Goal: Information Seeking & Learning: Compare options

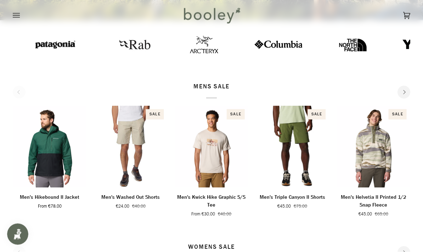
scroll to position [187, 0]
click at [317, 144] on img "Men's Triple Canyon II Shorts" at bounding box center [293, 146] width 74 height 82
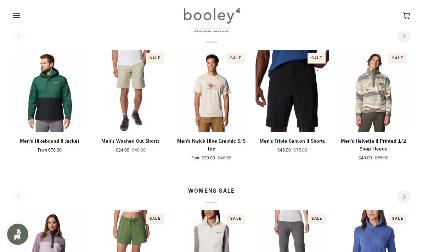
scroll to position [0, 0]
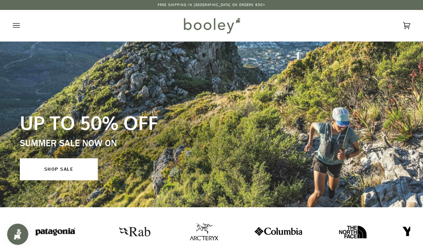
click at [15, 28] on icon "Open menu" at bounding box center [16, 25] width 7 height 5
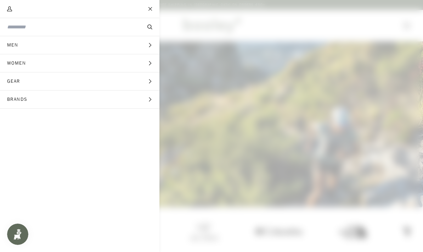
click button "Brands Expand menu"
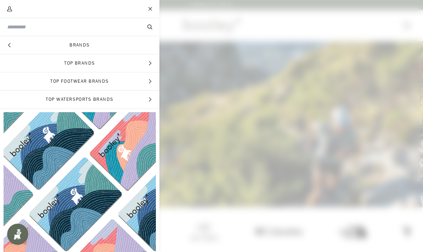
click link "Brands"
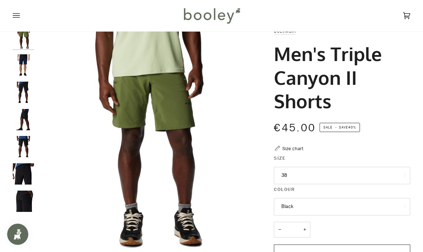
click at [18, 71] on img "Columbia Men's Triple Canyon II Shorts Collegiate Navy / Black - Booley Galway" at bounding box center [23, 64] width 21 height 21
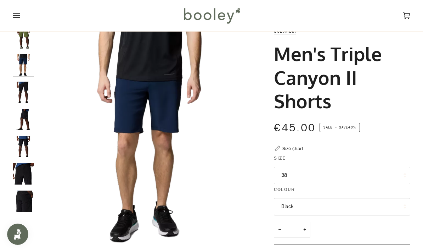
click at [25, 96] on img "Columbia Men's Triple Canyon II Shorts Black - Booley Galway" at bounding box center [23, 92] width 21 height 21
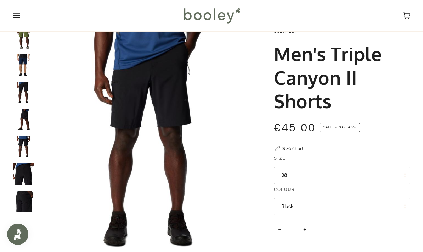
click at [29, 115] on img "Columbia Men's Triple Canyon II Shorts Black - Booley Galway" at bounding box center [23, 119] width 21 height 21
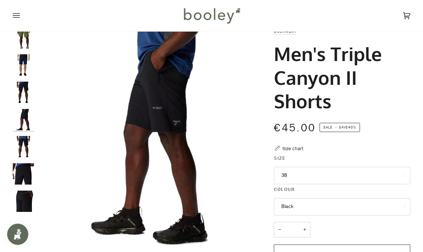
click at [23, 122] on img "Columbia Men's Triple Canyon II Shorts Black - Booley Galway" at bounding box center [23, 119] width 21 height 21
click at [25, 150] on img "Columbia Men's Triple Canyon II Shorts Black - Booley Galway" at bounding box center [23, 146] width 21 height 21
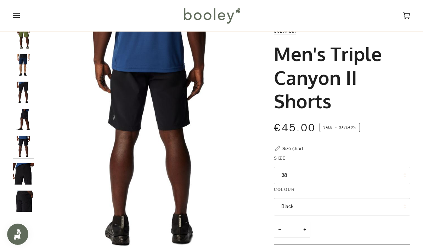
click at [29, 170] on img "Columbia Men's Triple Canyon II Shorts Black - Booley Galway" at bounding box center [23, 173] width 21 height 21
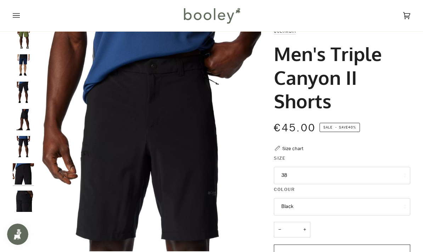
click at [31, 200] on img "Columbia Men's Triple Canyon II Shorts Black - Booley Galway" at bounding box center [23, 200] width 21 height 21
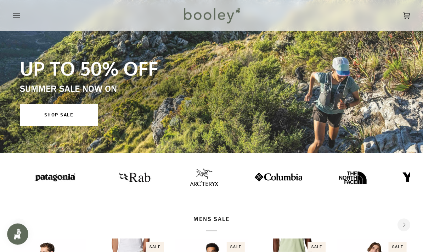
scroll to position [54, 0]
click at [45, 118] on link "SHOP SALE" at bounding box center [59, 115] width 78 height 22
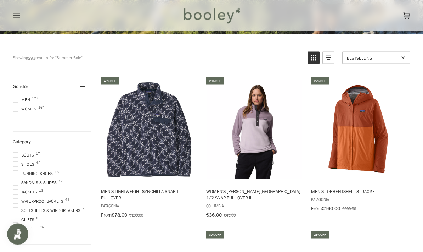
scroll to position [173, 0]
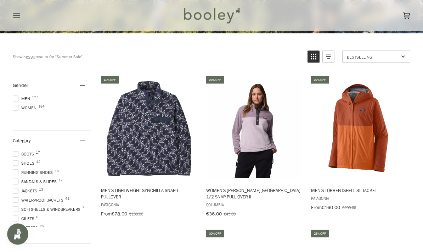
click at [17, 99] on span at bounding box center [16, 99] width 6 height 6
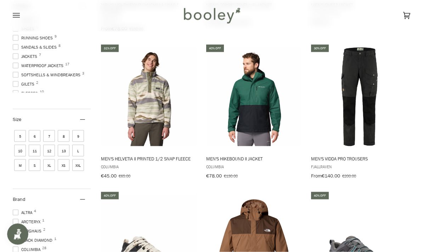
scroll to position [359, 0]
click at [368, 108] on img "Men's Vidda Pro Trousers" at bounding box center [359, 96] width 99 height 99
click at [371, 77] on img "Men's Vidda Pro Trousers" at bounding box center [359, 96] width 99 height 99
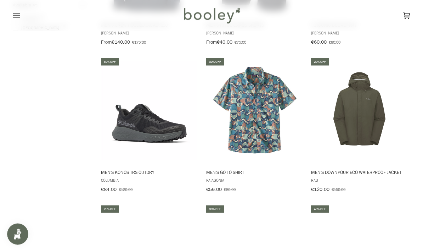
scroll to position [786, 0]
click at [262, 123] on img "Men's Go To Shirt" at bounding box center [254, 110] width 99 height 99
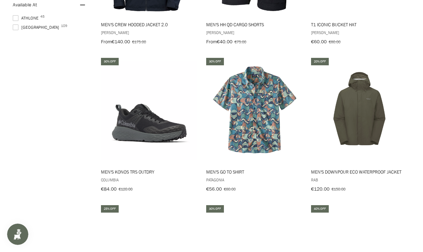
scroll to position [815, 0]
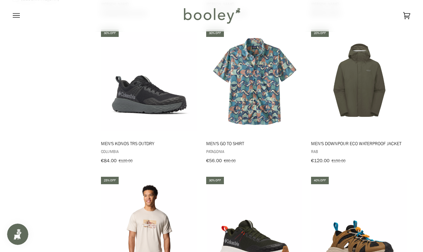
click at [366, 90] on img "Men's Downpour Eco Waterproof Jacket" at bounding box center [359, 81] width 99 height 99
click at [375, 91] on img "Men's Downpour Eco Waterproof Jacket" at bounding box center [359, 81] width 99 height 99
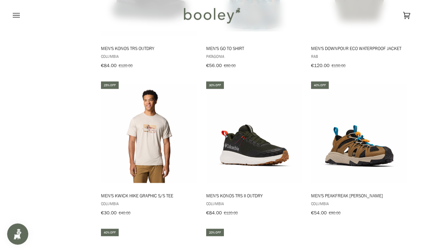
scroll to position [926, 0]
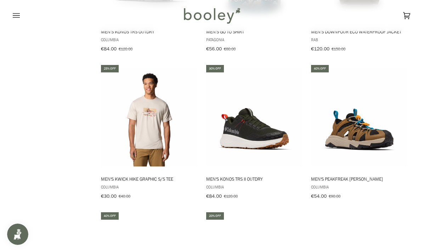
click at [274, 138] on img "Men's Konos TRS II OutDry" at bounding box center [254, 117] width 99 height 99
click at [280, 111] on img "Men's Konos TRS II OutDry" at bounding box center [254, 117] width 99 height 99
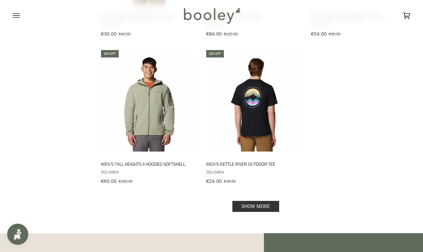
scroll to position [1092, 0]
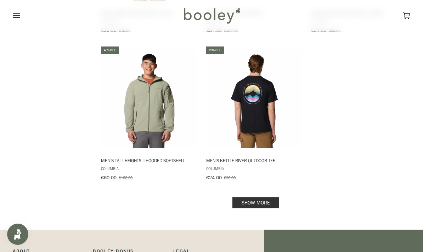
click at [267, 199] on link "Show more" at bounding box center [256, 202] width 47 height 11
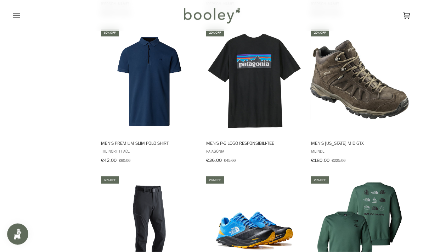
scroll to position [1403, 0]
click at [379, 89] on img "Men's Nebraska Mid GTX" at bounding box center [359, 81] width 99 height 99
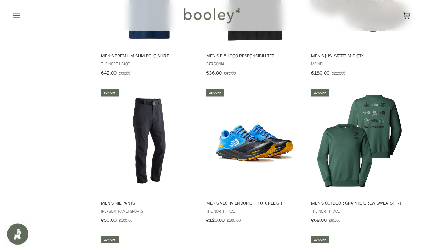
scroll to position [1491, 0]
click at [151, 146] on img "Men's Nil Pants" at bounding box center [149, 140] width 99 height 99
click at [169, 111] on img "Men's Nil Pants" at bounding box center [149, 140] width 99 height 99
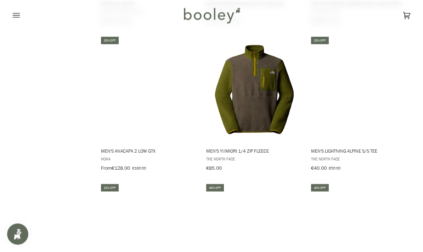
scroll to position [1689, 0]
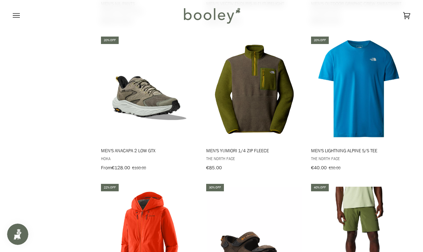
click at [158, 112] on img "Men's Anacapa 2 Low GTX" at bounding box center [149, 88] width 99 height 99
click at [170, 101] on img "Men's Anacapa 2 Low GTX" at bounding box center [149, 88] width 99 height 99
click at [252, 147] on span "Men's Yumiori 1/4 Zip Fleece" at bounding box center [254, 150] width 97 height 6
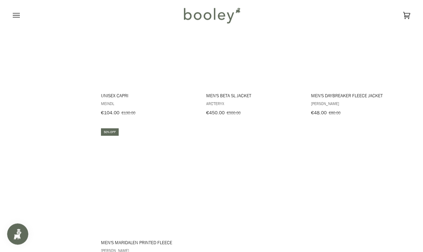
scroll to position [2073, 0]
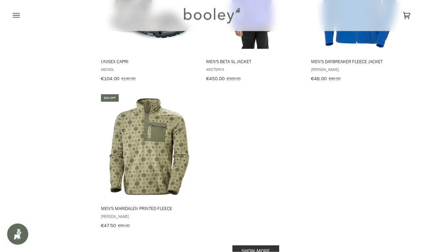
click at [259, 245] on link "Show more" at bounding box center [256, 250] width 47 height 11
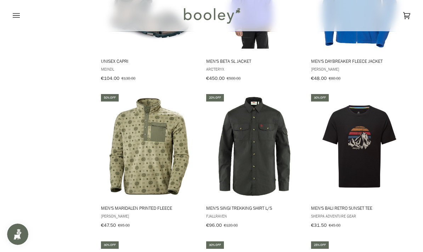
scroll to position [2101, 0]
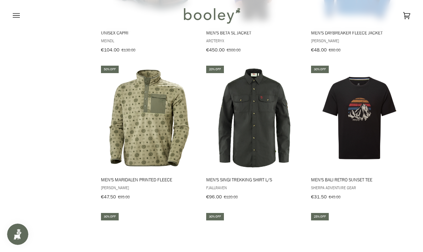
click at [271, 127] on img "Men's Singi Trekking Shirt L/S" at bounding box center [254, 117] width 99 height 99
click at [282, 122] on img "Men's Singi Trekking Shirt L/S" at bounding box center [254, 117] width 99 height 99
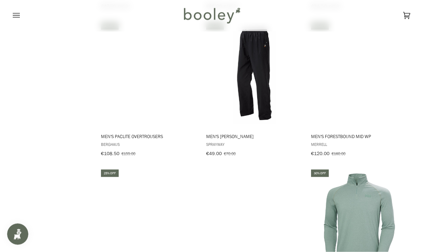
scroll to position [2292, 0]
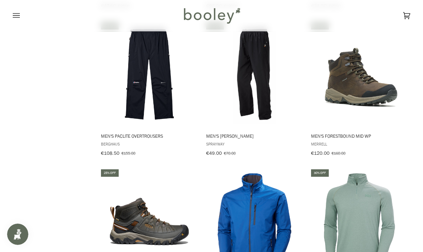
click at [257, 94] on img "Men's Santiago Rainpant" at bounding box center [254, 74] width 99 height 99
click at [264, 67] on img "Men's Santiago Rainpant" at bounding box center [254, 74] width 99 height 99
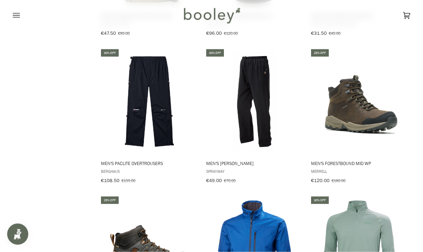
scroll to position [2265, 0]
click at [375, 101] on img "Men's Forestbound Mid WP" at bounding box center [359, 101] width 99 height 99
click at [373, 100] on img "Men's Forestbound Mid WP" at bounding box center [359, 101] width 99 height 99
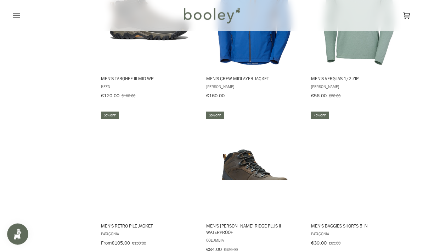
scroll to position [2498, 0]
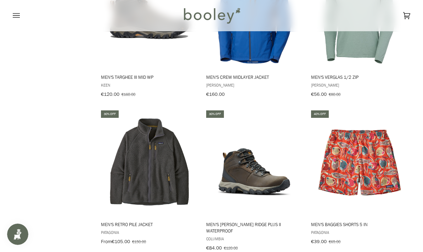
click at [262, 171] on img "Men's Newton Ridge Plus II Waterproof" at bounding box center [254, 162] width 99 height 99
click at [280, 139] on img "Men's Newton Ridge Plus II Waterproof" at bounding box center [254, 162] width 99 height 99
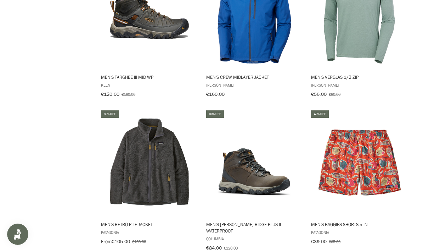
scroll to position [2526, 0]
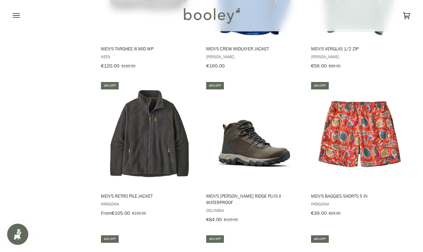
click at [133, 136] on img "Men's Retro Pile Jacket" at bounding box center [149, 133] width 99 height 99
click at [125, 132] on img "Men's Retro Pile Jacket" at bounding box center [149, 133] width 99 height 99
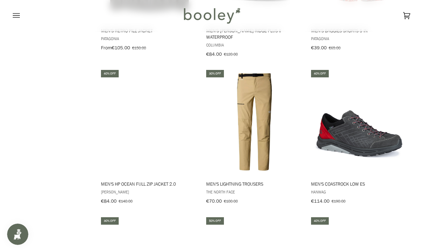
scroll to position [2712, 0]
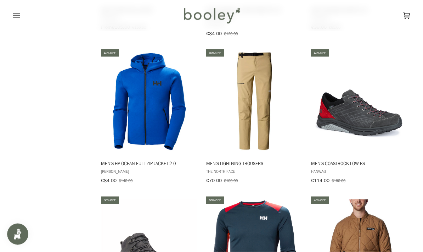
click at [383, 102] on img "Men's Coastrock Low ES" at bounding box center [359, 101] width 99 height 99
click at [381, 77] on img "Men's Coastrock Low ES" at bounding box center [359, 101] width 99 height 99
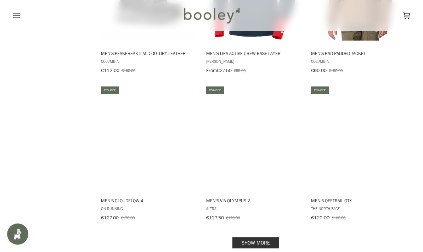
scroll to position [2973, 0]
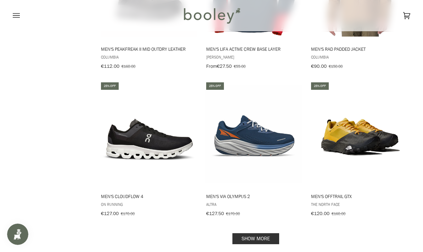
click at [142, 128] on img "Men's Cloudflow 4" at bounding box center [149, 134] width 99 height 99
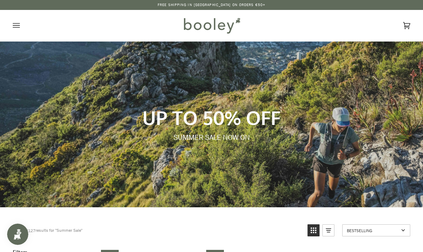
scroll to position [3002, 0]
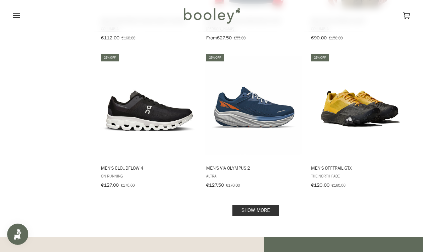
click at [266, 205] on link "Show more" at bounding box center [256, 210] width 47 height 11
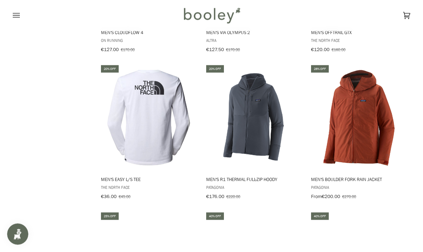
scroll to position [3138, 0]
click at [363, 106] on img "Men's Boulder Fork Rain Jacket" at bounding box center [359, 117] width 99 height 99
click at [372, 101] on img "Men's Boulder Fork Rain Jacket" at bounding box center [359, 117] width 99 height 99
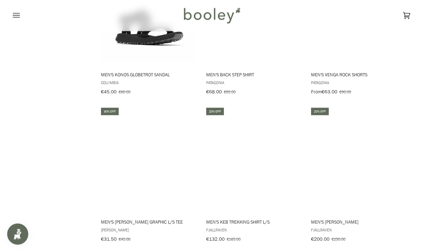
scroll to position [3536, 0]
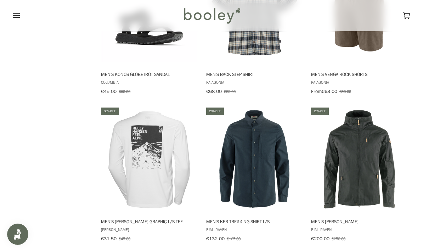
click at [369, 136] on img "Men's Sten Jacket" at bounding box center [359, 159] width 99 height 99
click at [373, 110] on img "Men's Sten Jacket" at bounding box center [359, 159] width 99 height 99
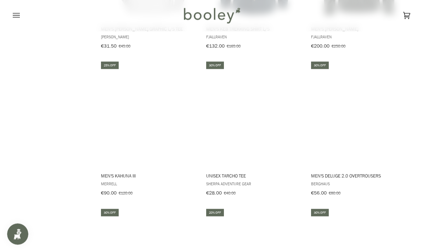
scroll to position [3729, 0]
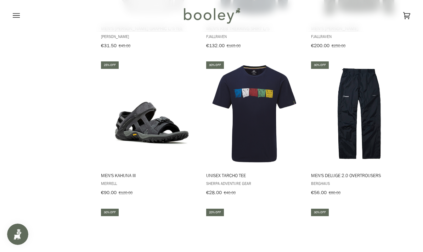
click at [373, 93] on img "Men's Deluge 2.0 Overtrousers" at bounding box center [359, 113] width 99 height 99
click at [380, 64] on img "Men's Deluge 2.0 Overtrousers" at bounding box center [359, 113] width 99 height 99
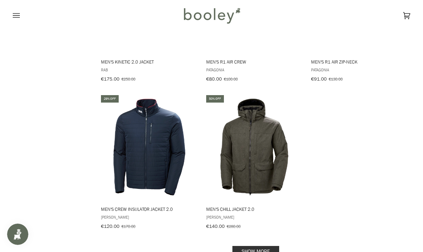
scroll to position [3993, 0]
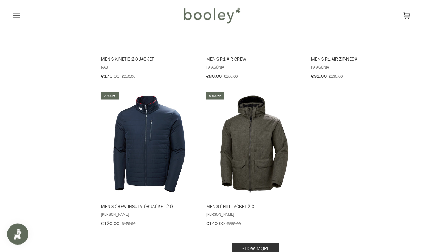
click at [268, 243] on link "Show more" at bounding box center [256, 248] width 47 height 11
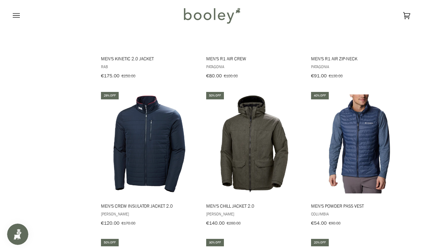
scroll to position [4021, 0]
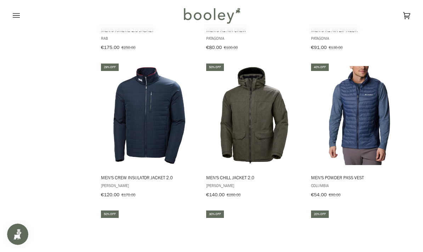
click at [273, 104] on img "Men's Chill Jacket 2.0" at bounding box center [254, 115] width 99 height 99
click at [285, 100] on img "Men's Chill Jacket 2.0" at bounding box center [254, 115] width 99 height 99
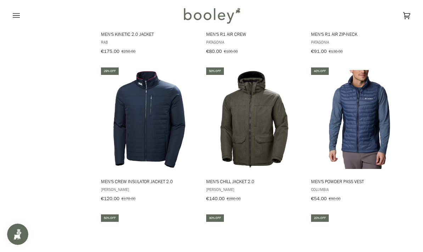
click at [377, 86] on img "Men's Powder Pass Vest" at bounding box center [359, 119] width 99 height 99
click at [377, 70] on img "Men's Powder Pass Vest" at bounding box center [359, 119] width 99 height 99
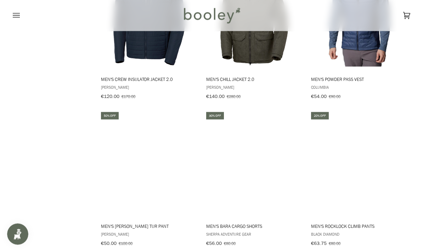
scroll to position [4137, 0]
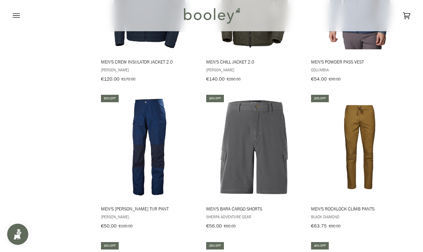
click at [139, 127] on img "Men's Vandre Tur Pant" at bounding box center [149, 146] width 99 height 99
click at [128, 97] on img "Men's Vandre Tur Pant" at bounding box center [149, 146] width 99 height 99
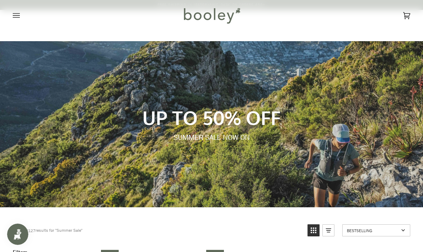
scroll to position [4165, 0]
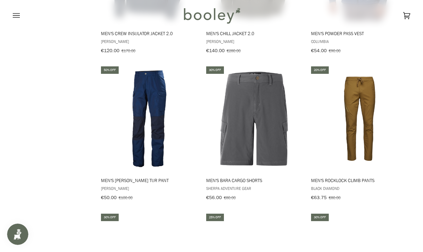
click at [362, 156] on button "View product" at bounding box center [359, 163] width 98 height 15
click at [374, 123] on img "Men's Rocklock Climb Pants" at bounding box center [359, 118] width 99 height 99
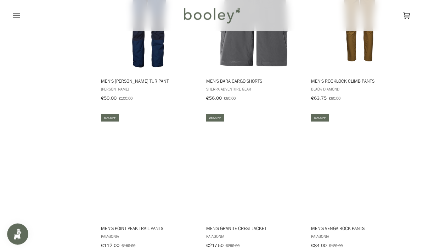
scroll to position [4267, 0]
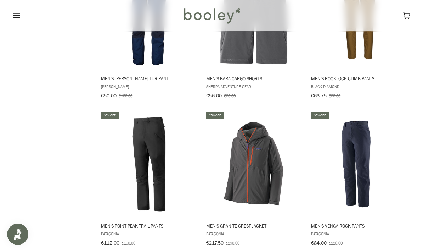
click at [144, 144] on img "Men's Point Peak Trail Pants" at bounding box center [149, 163] width 99 height 99
click at [130, 134] on img "Men's Point Peak Trail Pants" at bounding box center [149, 163] width 99 height 99
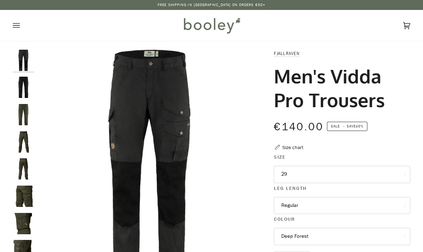
click at [349, 173] on button "29" at bounding box center [342, 174] width 136 height 17
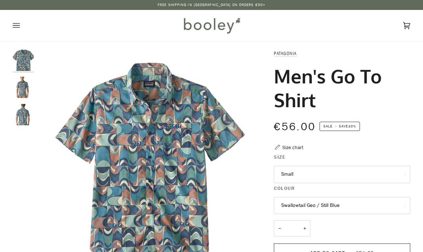
click at [343, 171] on button "Small" at bounding box center [342, 174] width 136 height 17
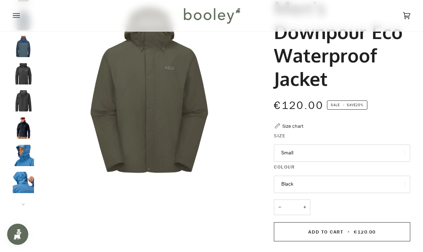
click at [22, 68] on img "Men's Downpour Eco Waterproof Jacket" at bounding box center [23, 73] width 21 height 21
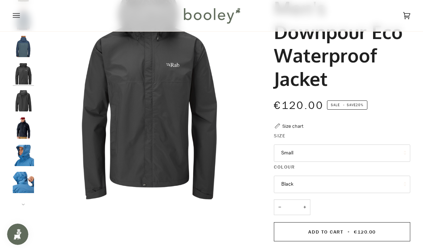
click at [19, 109] on img "Men's Downpour Eco Waterproof Jacket" at bounding box center [23, 100] width 21 height 21
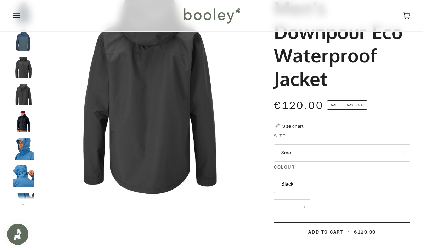
scroll to position [6, 0]
click at [358, 151] on button "Small" at bounding box center [342, 152] width 136 height 17
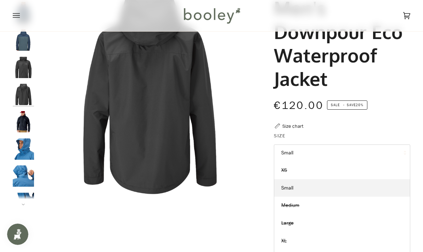
click at [372, 124] on div "Rab Men's Downpour Eco Waterproof Jacket €120.00 Sale • Save 20% Size chart Siz…" at bounding box center [335, 187] width 149 height 411
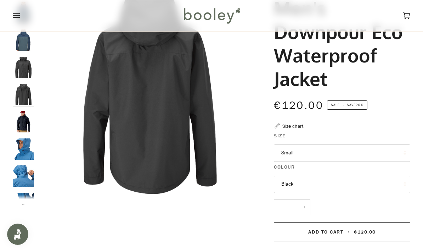
click at [364, 200] on div "− * +" at bounding box center [342, 210] width 136 height 23
click at [353, 190] on button "Black" at bounding box center [342, 183] width 136 height 17
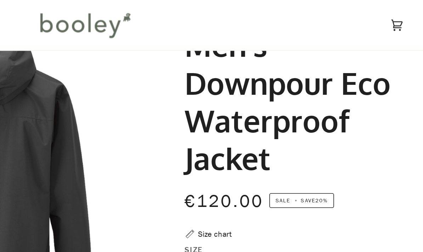
scroll to position [0, 0]
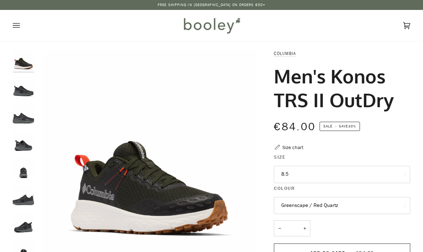
click at [347, 171] on button "8.5" at bounding box center [342, 174] width 136 height 17
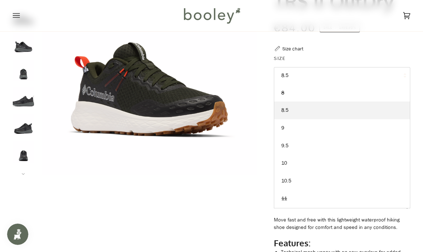
click at [294, 179] on link "10.5" at bounding box center [342, 181] width 136 height 18
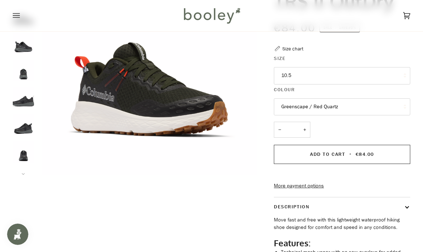
scroll to position [127, 0]
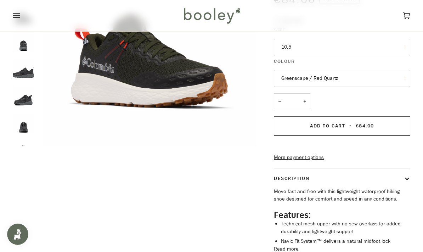
click at [21, 51] on img "Columbia Men's Konos TRS II OutDry Black / Grill - Booley Galway" at bounding box center [23, 41] width 21 height 21
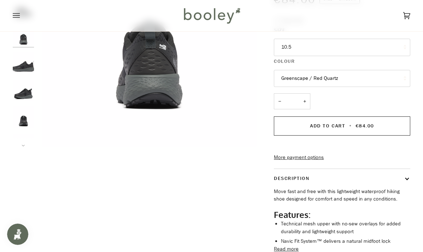
click at [26, 68] on img "Columbia Men's Konos TRS II OutDry Black / Grill - Booley Galway" at bounding box center [23, 62] width 21 height 21
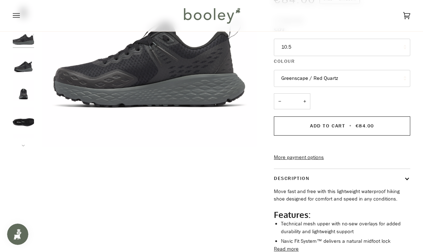
click at [20, 71] on img "Columbia Men's Konos TRS II OutDry Black / Grill - Booley Galway" at bounding box center [23, 62] width 21 height 21
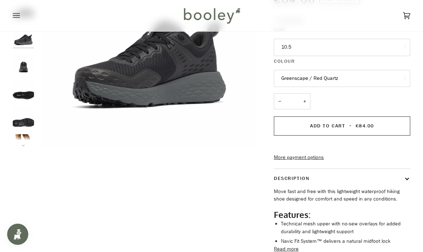
click at [22, 69] on img "Columbia Men's Konos TRS II OutDry Black / Grill - Booley Galway" at bounding box center [23, 62] width 21 height 21
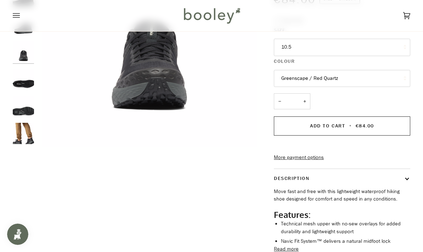
scroll to position [73, 0]
click at [22, 77] on img "Columbia Men's Konos TRS II OutDry Black / Grill - Booley Galway" at bounding box center [23, 77] width 21 height 21
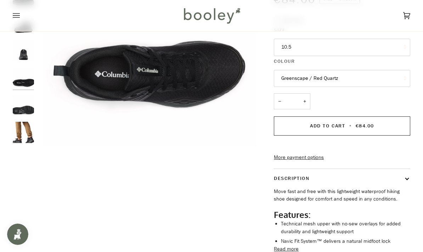
click at [24, 108] on img "Columbia Men's Konos TRS II OutDry Black / Grill - Booley Galway" at bounding box center [23, 105] width 21 height 21
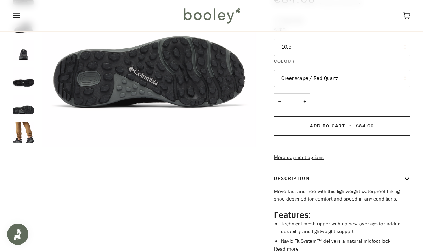
click at [25, 130] on img "Columbia Men's Konos TRS II OutDry Black / Grill - Booley Galway" at bounding box center [23, 132] width 21 height 21
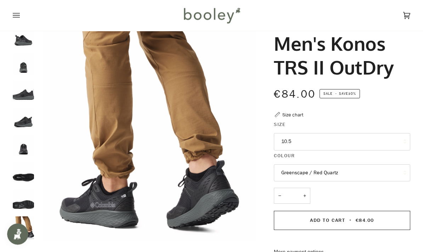
scroll to position [23, 0]
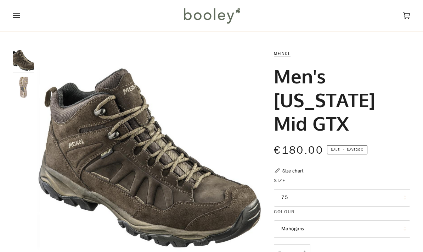
scroll to position [31, 0]
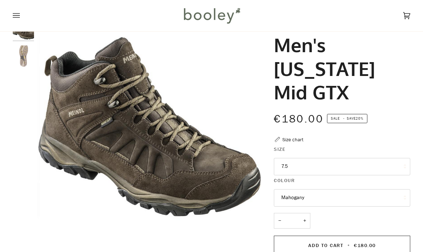
click at [378, 168] on button "7.5" at bounding box center [342, 166] width 136 height 17
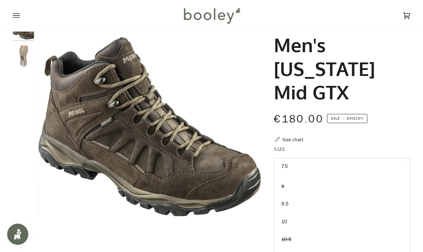
scroll to position [50, 0]
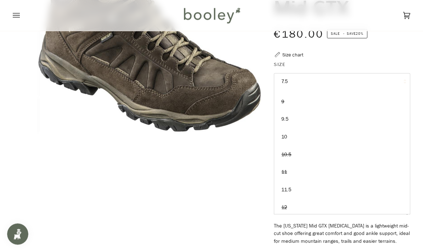
click at [298, 187] on link "11.5" at bounding box center [342, 190] width 136 height 18
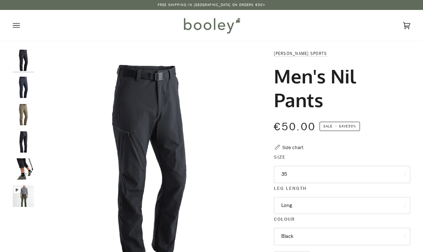
click at [359, 173] on button "35" at bounding box center [342, 174] width 136 height 17
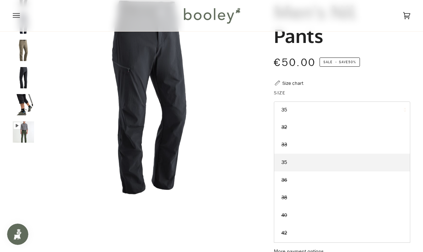
scroll to position [73, 0]
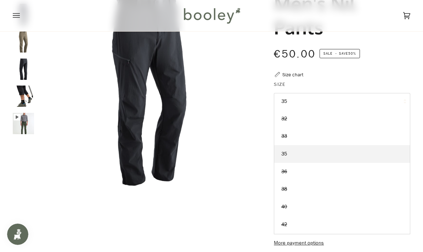
click at [344, 157] on link "35" at bounding box center [342, 154] width 136 height 18
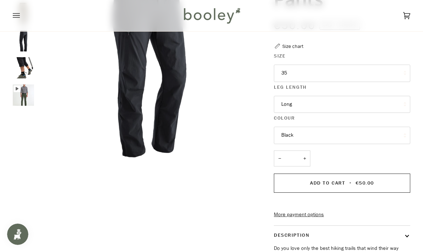
click at [360, 104] on button "Long" at bounding box center [342, 104] width 136 height 17
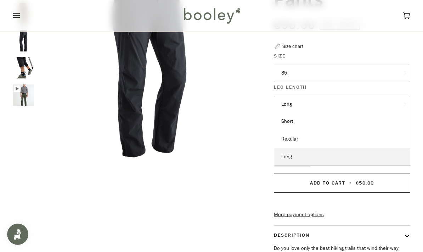
click at [290, 122] on span "Short" at bounding box center [287, 121] width 12 height 7
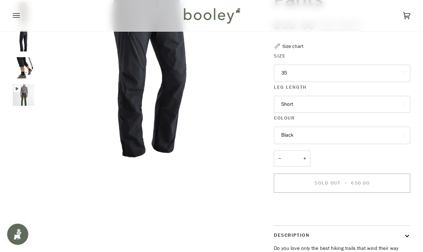
click at [364, 73] on button "35" at bounding box center [342, 73] width 136 height 17
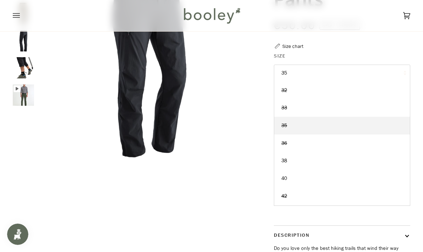
click at [324, 71] on button "35" at bounding box center [342, 73] width 136 height 17
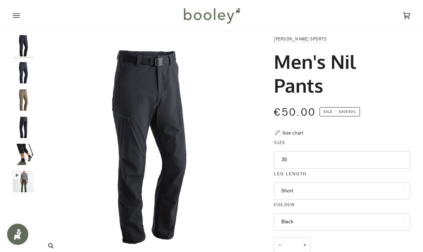
scroll to position [13, 0]
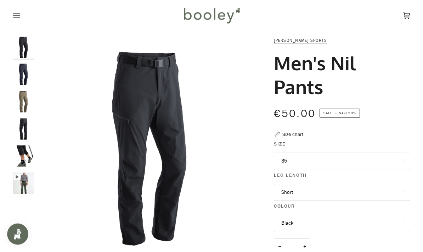
click at [23, 82] on img "Maier Sports Men's Nil Pants Night Sky - Booley Galway" at bounding box center [23, 74] width 21 height 21
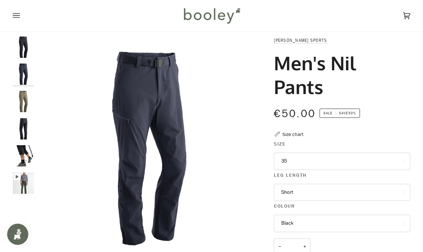
click at [23, 100] on img "Maier Sports Men's Nil Pants Night Sky Coriander - Booley Galway" at bounding box center [23, 101] width 21 height 21
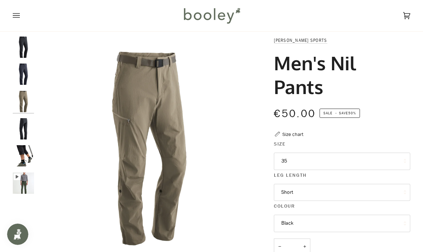
click at [22, 127] on img "Maier Sports Men's Nil Pants Black - Booley Galway" at bounding box center [23, 128] width 21 height 21
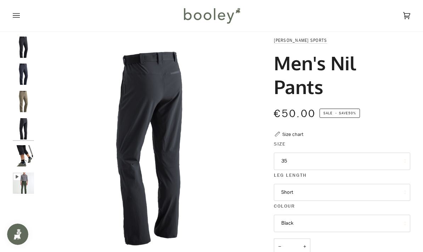
click at [30, 158] on img "Maier Sports Men's Nil Pants Black - Booley Galway" at bounding box center [23, 155] width 21 height 21
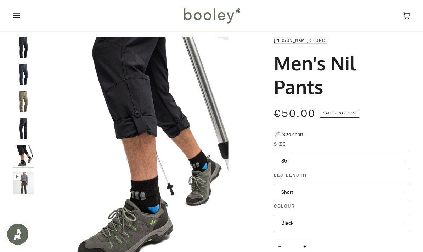
click at [24, 185] on img "Men's Nil Pants" at bounding box center [23, 182] width 21 height 21
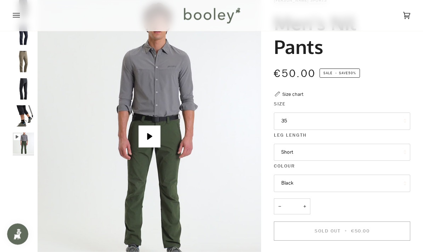
scroll to position [53, 0]
click at [357, 119] on button "35" at bounding box center [342, 120] width 136 height 17
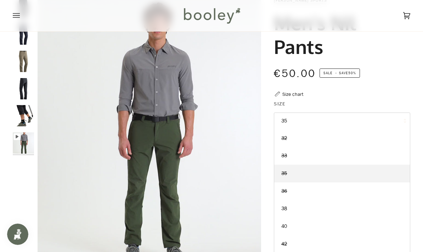
click at [338, 173] on link "35" at bounding box center [342, 173] width 136 height 18
type input "*****"
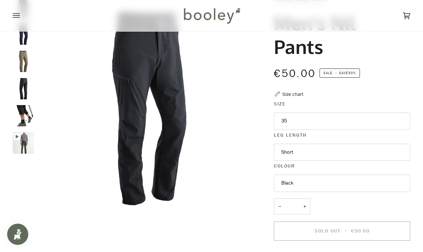
click at [344, 151] on button "Short" at bounding box center [342, 152] width 136 height 17
click at [297, 200] on link "Long" at bounding box center [342, 205] width 136 height 18
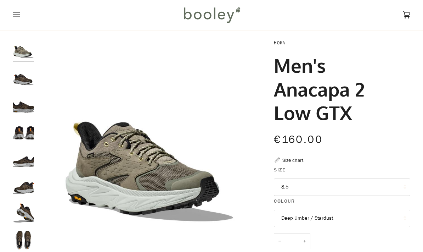
scroll to position [41, 0]
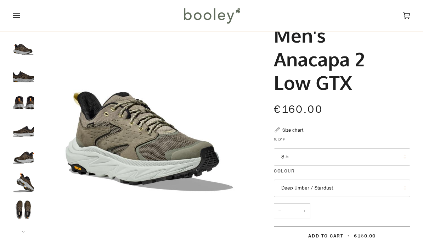
click at [372, 156] on button "8.5" at bounding box center [342, 156] width 136 height 17
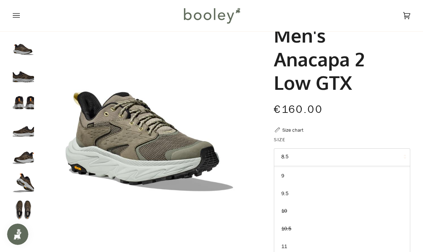
scroll to position [33, 0]
click at [293, 244] on link "11" at bounding box center [342, 247] width 136 height 18
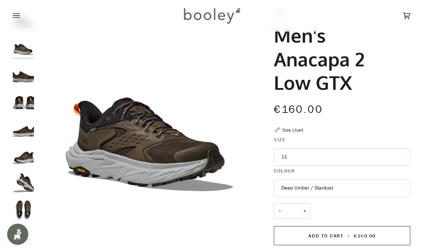
scroll to position [69, 0]
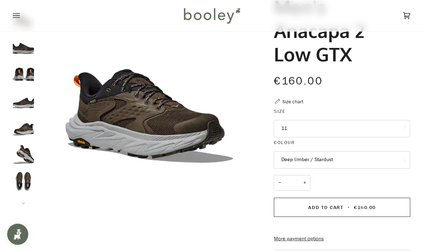
click at [24, 102] on img "Hoka Men's Anacapa 2 Low GTX Deep Umber / Stardust - Booley Galway" at bounding box center [23, 99] width 21 height 21
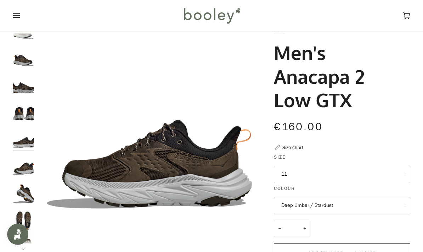
scroll to position [0, 0]
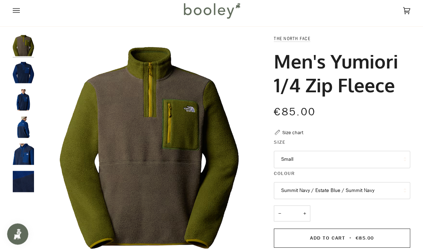
scroll to position [16, 0]
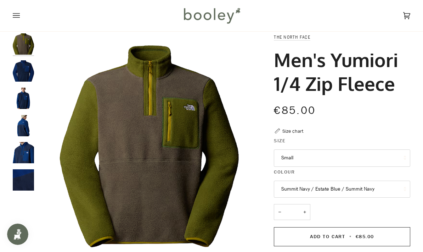
click at [362, 165] on button "Small" at bounding box center [342, 157] width 136 height 17
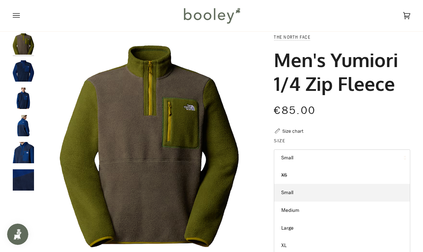
click at [294, 244] on link "XL" at bounding box center [342, 245] width 136 height 18
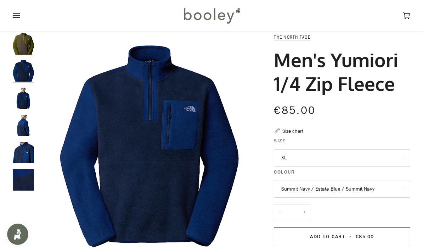
scroll to position [45, 0]
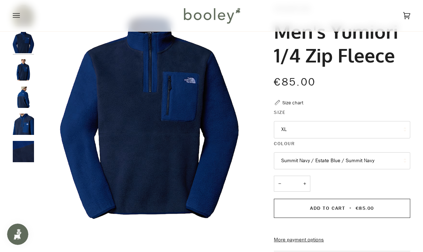
click at [24, 66] on img "The North Face Men's Yumiori 1/4 Zip Fleece Summit Navy / Estate Blue / Summit …" at bounding box center [23, 69] width 21 height 21
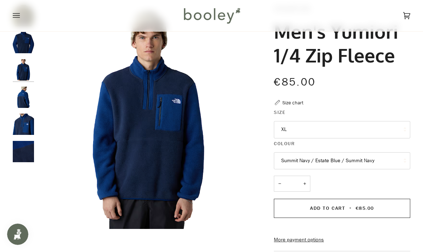
click at [22, 106] on img "The North Face Men's Yumiori 1/4 Zip Fleece Summit Navy / Estate Blue / Summit …" at bounding box center [23, 96] width 21 height 21
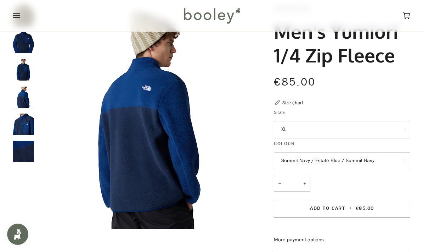
click at [19, 133] on img "The North Face Men's Yumiori 1/4 Zip Fleece Summit Navy / Estate Blue / Summit …" at bounding box center [23, 123] width 21 height 21
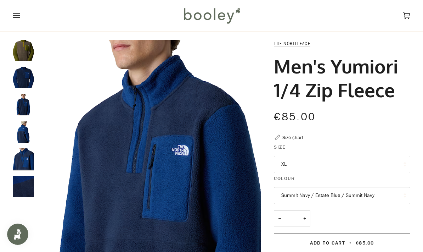
scroll to position [0, 0]
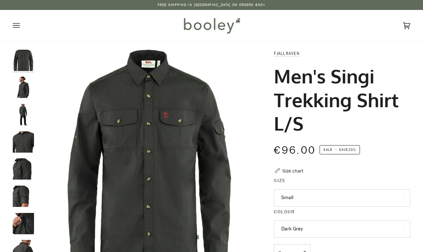
click at [345, 194] on button "Small" at bounding box center [342, 197] width 136 height 17
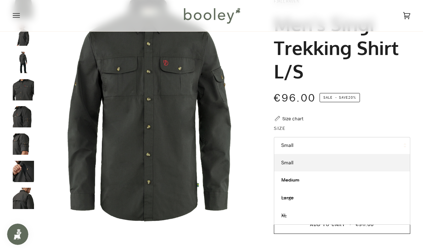
scroll to position [34, 0]
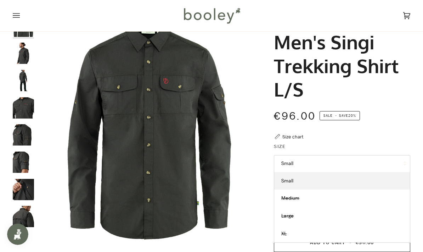
click at [15, 115] on img "Fjallraven Men's Singi Trekking Shirt L/S Dark Grey - Booley Galway" at bounding box center [23, 107] width 21 height 21
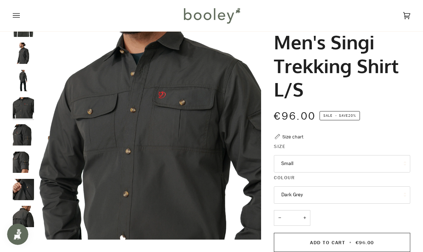
click at [22, 90] on img "Fjallraven Men's Singi Trekking Shirt L/S Dark Grey - Booley Galway" at bounding box center [23, 80] width 21 height 21
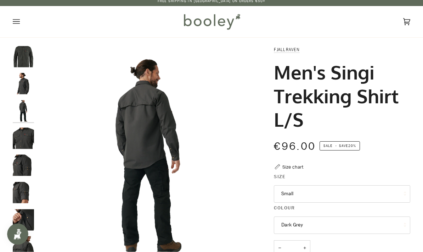
scroll to position [0, 0]
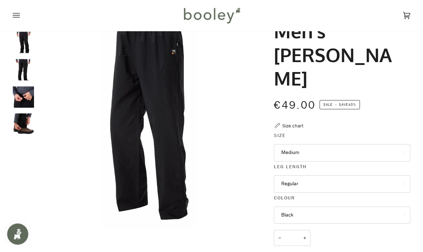
scroll to position [46, 0]
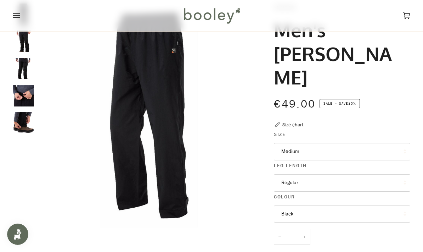
click at [339, 152] on button "Medium" at bounding box center [342, 151] width 136 height 17
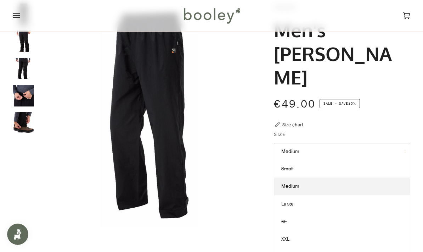
click at [301, 220] on link "XL" at bounding box center [342, 222] width 136 height 18
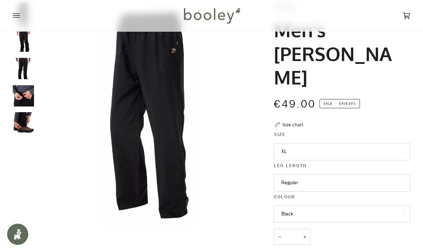
scroll to position [74, 0]
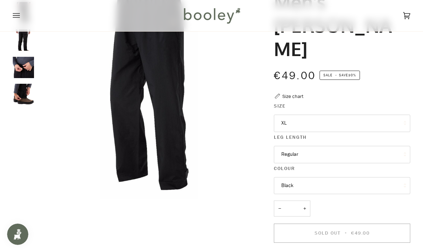
click at [339, 154] on button "Regular" at bounding box center [342, 154] width 136 height 17
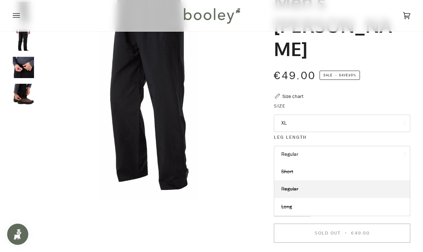
click at [300, 171] on link "Short" at bounding box center [342, 172] width 136 height 18
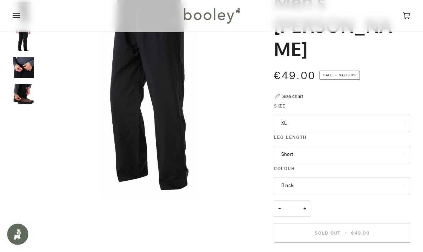
click at [358, 127] on button "XL" at bounding box center [342, 122] width 136 height 17
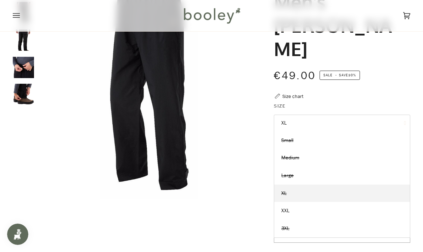
click at [312, 127] on button "XL" at bounding box center [342, 122] width 136 height 17
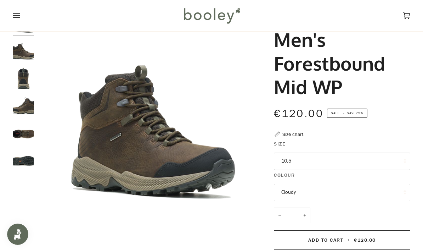
click at [19, 78] on img "Merrell Men's Forestbound Mid WP Cloudy - Booley Galway" at bounding box center [23, 77] width 21 height 21
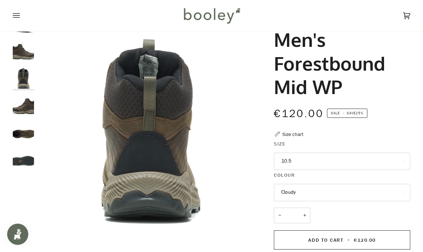
click at [18, 110] on img "Merrell Men's Forestbound Mid WP Cloudy - Booley Galway" at bounding box center [23, 105] width 21 height 21
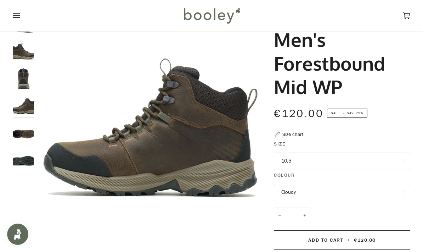
click at [22, 136] on img "Merrell Men's Forestbound Mid WP Cloudy - Booley Galway" at bounding box center [23, 132] width 21 height 21
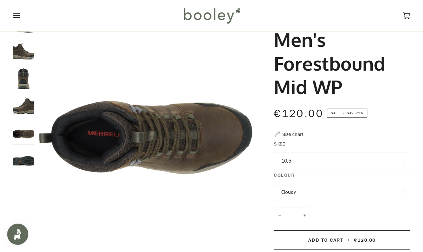
click at [24, 162] on img "Merrell Men's Forestbound Mid WP Cloudy - Booley Galway" at bounding box center [23, 159] width 21 height 21
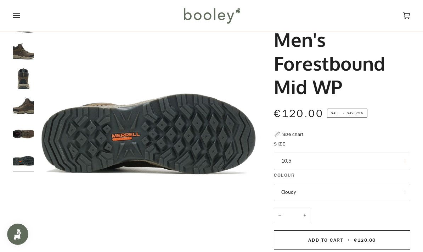
click at [19, 56] on img "Merrell Men's Forestbound Mid WP Cloudy - Booley Galway" at bounding box center [23, 50] width 21 height 21
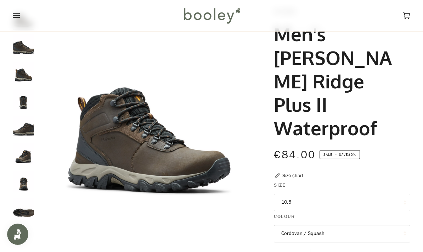
click at [17, 76] on img "Columbia Men's Newton Ridge Plus II Waterproof Cordovan / Squash - Booley Galway" at bounding box center [23, 72] width 21 height 21
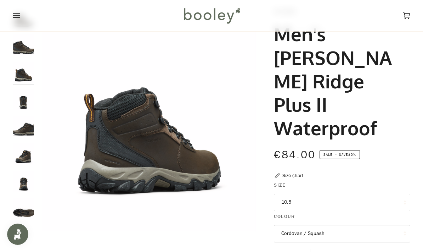
click at [20, 116] on img "Columbia Men's Newton Ridge Plus II Waterproof Cordovan / Squash - Booley Galway" at bounding box center [23, 126] width 21 height 21
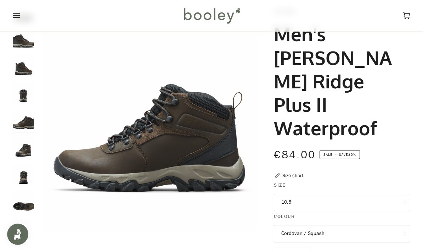
click at [28, 141] on img "Columbia Men's Newton Ridge Plus II Waterproof Cordovan / Squash - Booley Galway" at bounding box center [23, 147] width 21 height 21
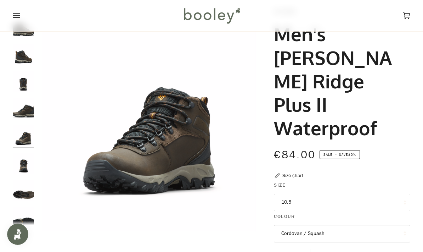
scroll to position [19, 0]
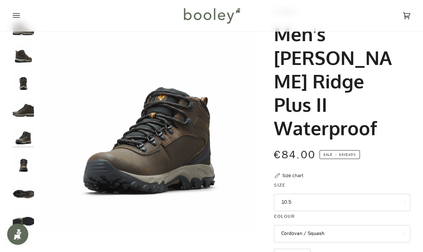
click at [20, 140] on img "Columbia Men's Newton Ridge Plus II Waterproof Cordovan / Squash - Booley Galway" at bounding box center [23, 134] width 21 height 21
click at [22, 156] on img "Columbia Men's Newton Ridge Plus II Waterproof Cordovan / Squash - Booley Galway" at bounding box center [23, 162] width 21 height 21
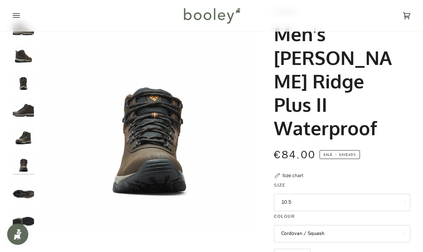
click at [28, 197] on img "Columbia Men's Newton Ridge Plus II Waterproof Cordovan / Squash - Booley Galway" at bounding box center [23, 189] width 21 height 21
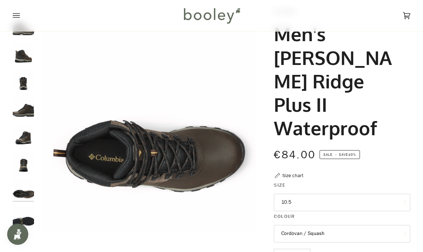
click at [24, 221] on img "Columbia Men's Newton Ridge Plus II Waterproof Cordovan / Squash - Booley Galway" at bounding box center [23, 216] width 21 height 21
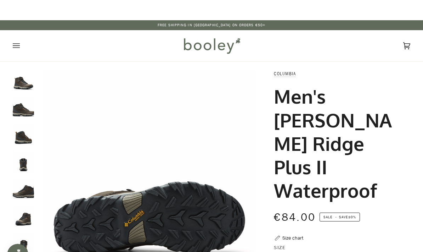
scroll to position [0, 0]
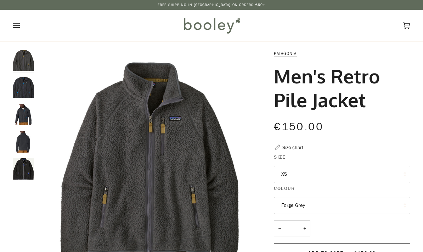
click at [358, 173] on button "XS" at bounding box center [342, 174] width 136 height 17
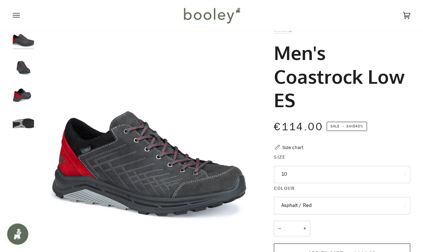
scroll to position [22, 0]
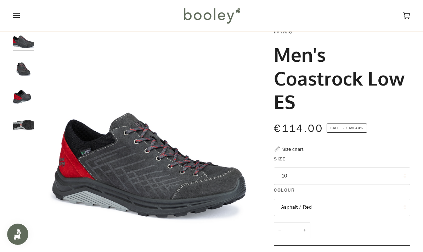
click at [17, 66] on img "Hanwag Men's Coastrock Low ES Asphalt / Red - Booley Galway" at bounding box center [23, 65] width 21 height 21
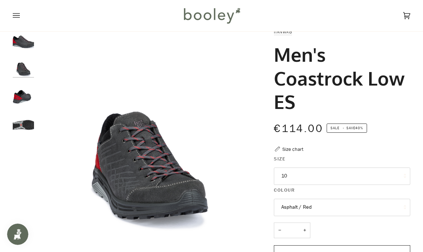
click at [22, 99] on img "Hanwag Men's Coastrock Low ES Asphalt / Red - Booley Galway" at bounding box center [23, 92] width 21 height 21
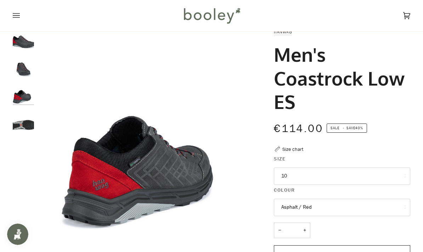
click at [23, 125] on img "Hanwag Men's Coastrock Low ES Asphalt / Red - Booley Galway" at bounding box center [23, 120] width 21 height 21
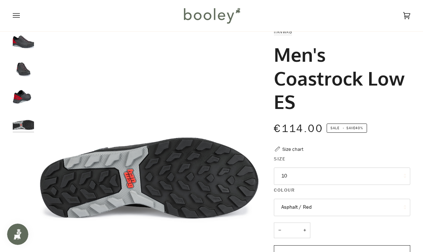
click at [366, 176] on button "10" at bounding box center [342, 175] width 136 height 17
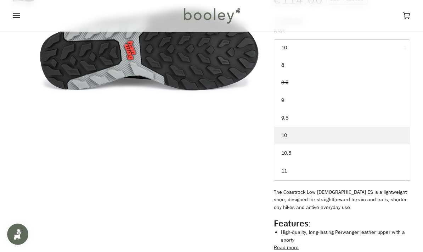
click at [326, 153] on link "10.5" at bounding box center [342, 153] width 136 height 18
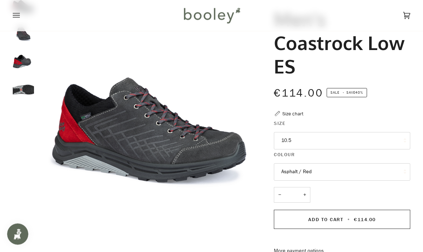
scroll to position [53, 0]
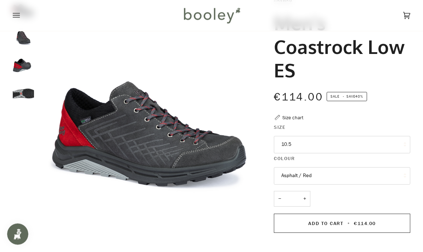
click at [30, 96] on img "Hanwag Men's Coastrock Low ES Asphalt / Red - Booley Galway" at bounding box center [23, 88] width 21 height 21
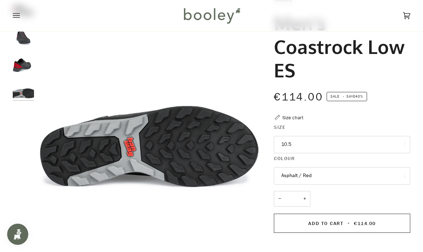
click at [24, 64] on img "Hanwag Men's Coastrock Low ES Asphalt / Red - Booley Galway" at bounding box center [23, 61] width 21 height 21
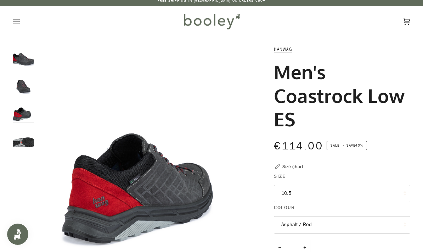
scroll to position [0, 0]
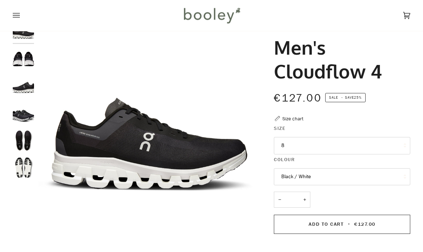
scroll to position [29, 0]
click at [389, 149] on button "8" at bounding box center [342, 145] width 136 height 17
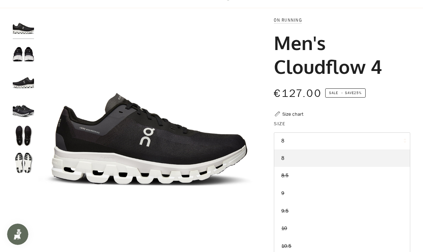
scroll to position [0, 0]
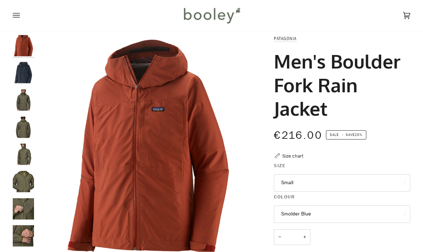
click at [364, 181] on button "Small" at bounding box center [342, 182] width 136 height 17
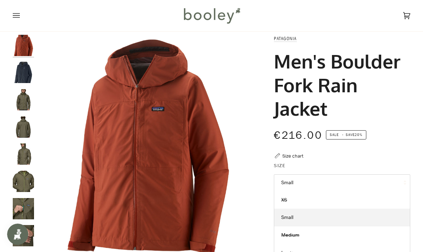
scroll to position [41, 0]
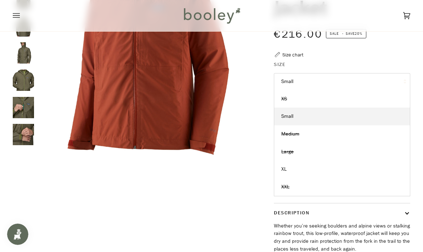
click at [305, 172] on link "XL" at bounding box center [342, 169] width 136 height 18
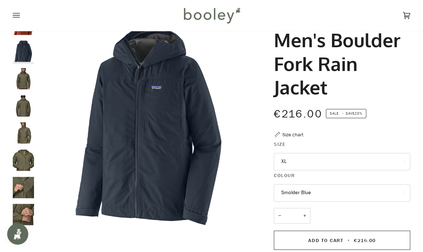
scroll to position [37, 0]
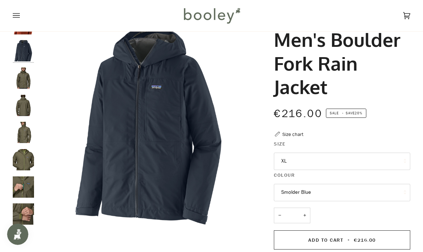
click at [20, 81] on img "Patagonia Men's Boulder Fork Rain Jacket - Booley Galway" at bounding box center [23, 77] width 21 height 21
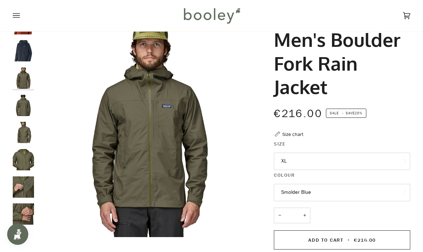
click at [26, 102] on img "Patagonia Men's Boulder Fork Rain Jacket - Booley Galway" at bounding box center [23, 105] width 21 height 21
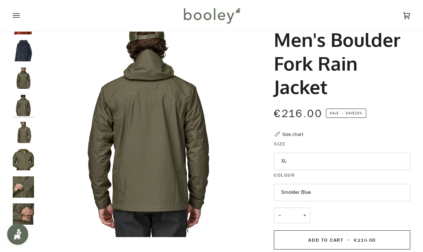
click at [33, 129] on img "Patagonia Men's Boulder Fork Rain Jacket - Booley Galway" at bounding box center [23, 132] width 21 height 21
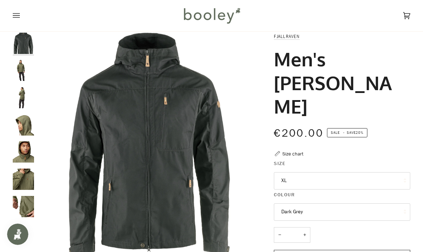
click at [18, 80] on img "Fjallraven Men's Sten Jacket - Booley Galway" at bounding box center [23, 70] width 21 height 21
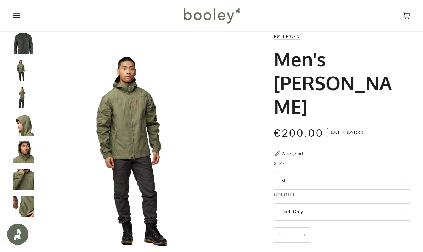
click at [25, 102] on img "Fjallraven Men's Sten Jacket - Booley Galway" at bounding box center [23, 97] width 21 height 21
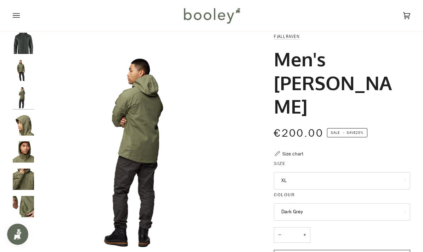
click at [34, 125] on img "Fjallraven Men's Sten Jacket - Booley Galway" at bounding box center [23, 124] width 21 height 21
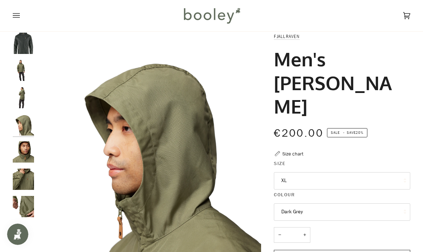
click at [30, 160] on img "Fjallraven Men's Sten Jacket - Booley Galway" at bounding box center [23, 151] width 21 height 21
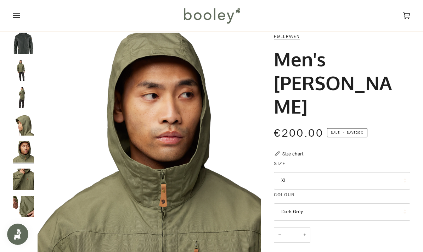
click at [28, 181] on img "Fjallraven Men's Sten Jacket - Booley Galway" at bounding box center [23, 178] width 21 height 21
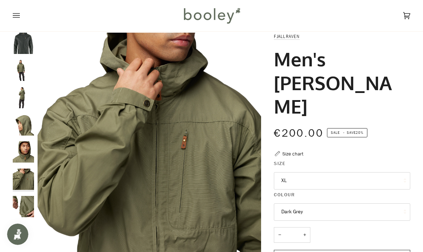
click at [30, 203] on img "Fjallraven Men's Sten Jacket - Booley Galway" at bounding box center [23, 206] width 21 height 21
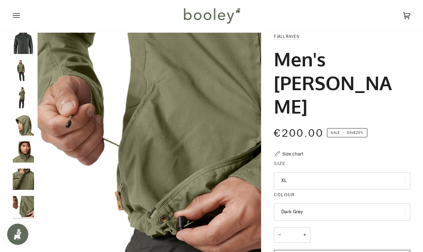
click at [20, 45] on img "Fjallraven Men's Sten Jacket Dark Grey - Booley Galway" at bounding box center [23, 43] width 21 height 21
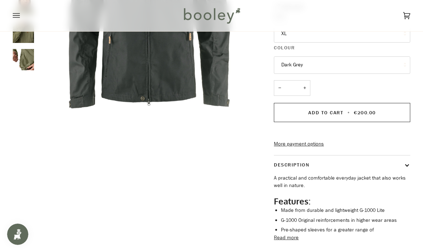
scroll to position [203, 0]
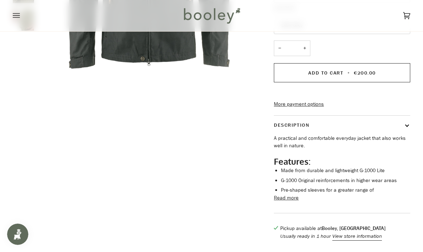
click at [297, 194] on button "Read more" at bounding box center [286, 198] width 25 height 8
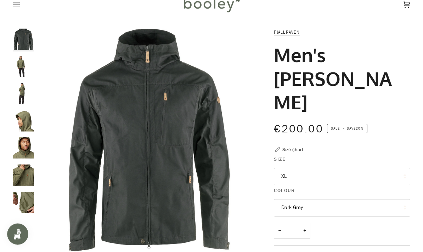
scroll to position [0, 0]
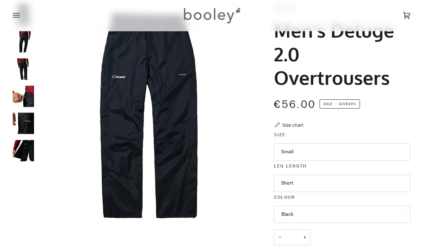
scroll to position [46, 0]
click at [369, 148] on button "Small" at bounding box center [342, 151] width 136 height 17
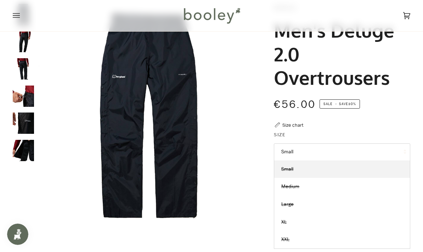
scroll to position [0, 0]
click at [296, 202] on link "Large" at bounding box center [342, 204] width 136 height 18
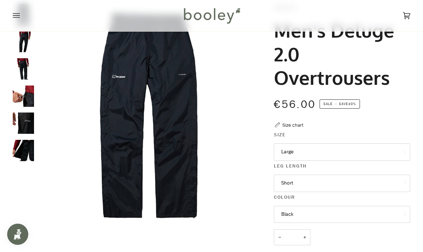
scroll to position [74, 0]
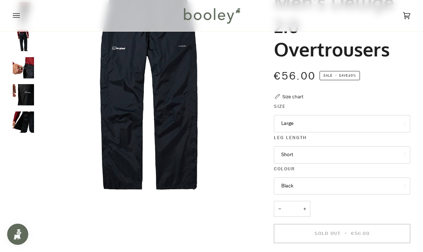
click at [330, 151] on button "Short" at bounding box center [342, 154] width 136 height 17
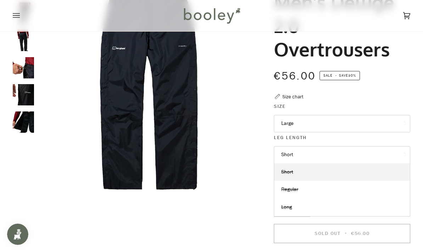
click at [297, 189] on span "Regular" at bounding box center [289, 189] width 17 height 7
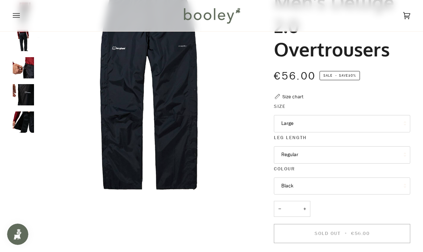
click at [362, 122] on button "Large" at bounding box center [342, 123] width 136 height 17
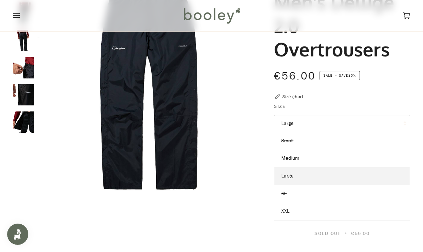
click at [312, 190] on link "XL" at bounding box center [342, 194] width 136 height 18
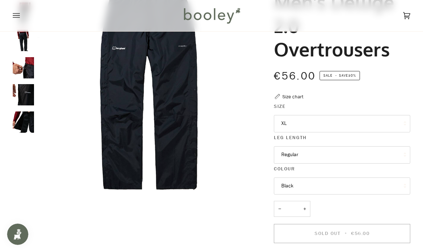
click at [345, 157] on button "Regular" at bounding box center [342, 154] width 136 height 17
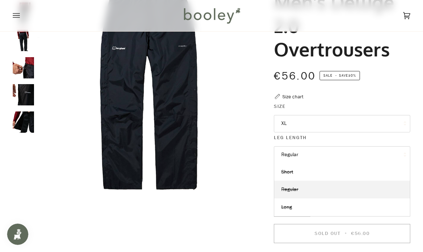
click at [309, 169] on link "Short" at bounding box center [342, 172] width 136 height 18
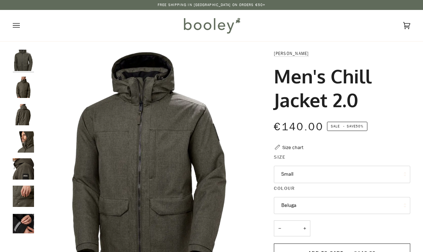
click at [15, 89] on img "Helly Hansen Men's Chill Jacket 2.0 Beluga - Booley Galway" at bounding box center [23, 87] width 21 height 21
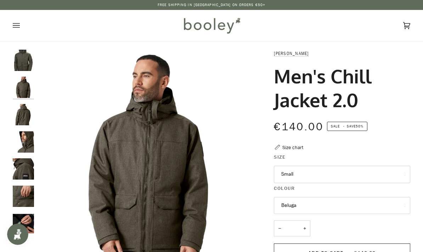
click at [22, 124] on img "Helly Hansen Men's Chill Jacket 2.0 Beluga - Booley Galway" at bounding box center [23, 114] width 21 height 21
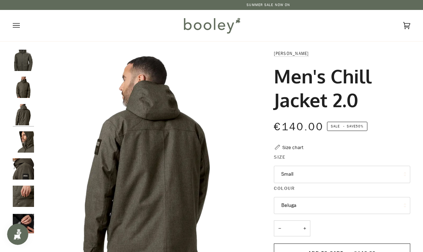
click at [26, 147] on img "Helly Hansen Men's Chill Jacket 2.0 Beluga - Booley Galway" at bounding box center [23, 141] width 21 height 21
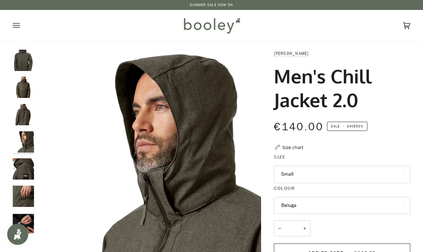
click at [28, 164] on img "Helly Hansen Men's Chill Jacket 2.0 Beluga - Booley Galway" at bounding box center [23, 168] width 21 height 21
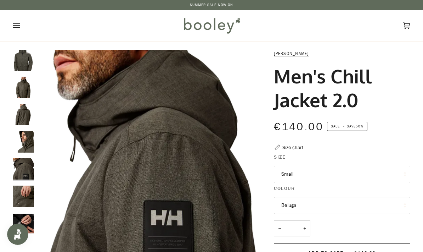
click at [27, 189] on img "Helly Hansen Men's Chill Jacket 2.0 Beluga - Booley Galway" at bounding box center [23, 195] width 21 height 21
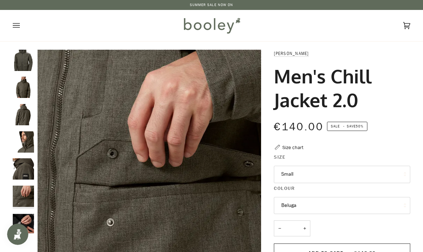
click at [21, 205] on img "Helly Hansen Men's Chill Jacket 2.0 Beluga - Booley Galway" at bounding box center [23, 195] width 21 height 21
click at [20, 217] on img "Helly Hansen Men's Chill Jacket 2.0 Black - Booley Galway" at bounding box center [23, 223] width 21 height 21
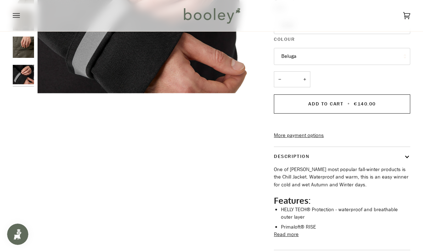
scroll to position [152, 0]
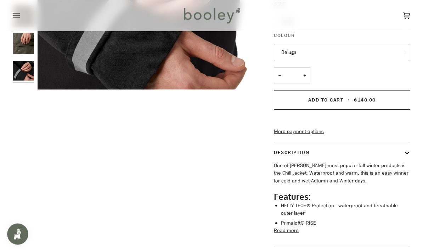
click at [296, 235] on button "Read more" at bounding box center [286, 231] width 25 height 8
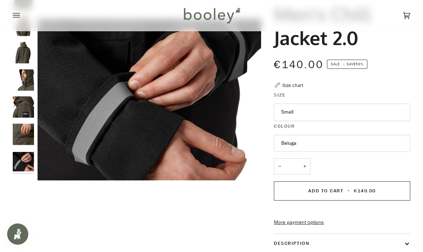
click at [393, 111] on button "Small" at bounding box center [342, 112] width 136 height 17
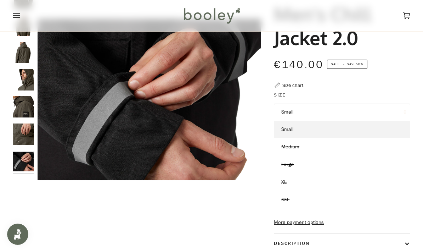
click at [342, 186] on link "XL" at bounding box center [342, 182] width 136 height 18
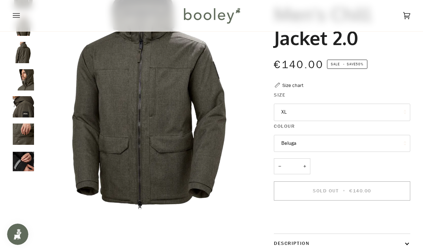
click at [386, 141] on button "Beluga" at bounding box center [342, 143] width 136 height 17
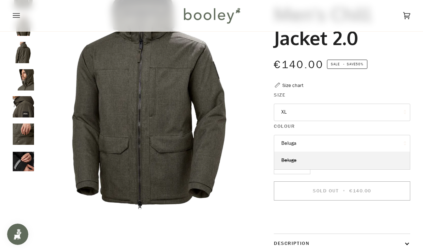
click at [380, 159] on link "Beluga" at bounding box center [342, 160] width 136 height 18
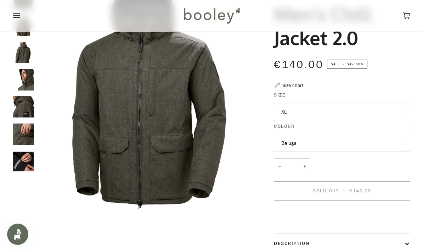
click at [387, 107] on button "XL" at bounding box center [342, 112] width 136 height 17
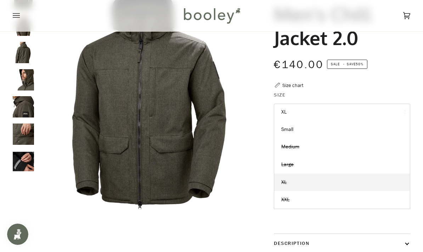
click at [340, 199] on link "XXL" at bounding box center [342, 200] width 136 height 18
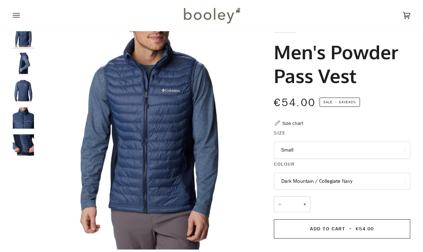
scroll to position [24, 0]
click at [378, 150] on button "Small" at bounding box center [342, 149] width 136 height 17
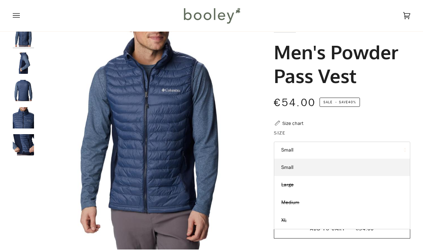
scroll to position [0, 0]
click at [300, 220] on link "XL" at bounding box center [342, 220] width 136 height 18
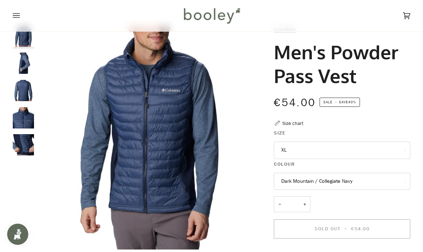
scroll to position [52, 0]
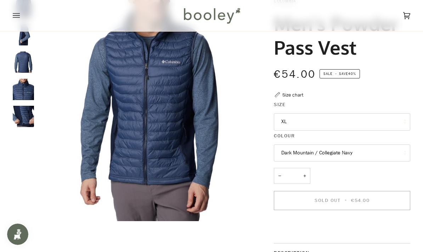
click at [356, 153] on button "Dark Mountain / Collegiate Navy" at bounding box center [342, 152] width 136 height 17
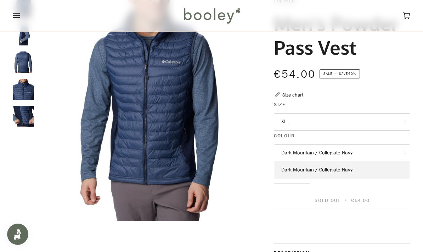
click at [377, 163] on link "Dark Mountain / Collegiate Navy" at bounding box center [342, 170] width 136 height 18
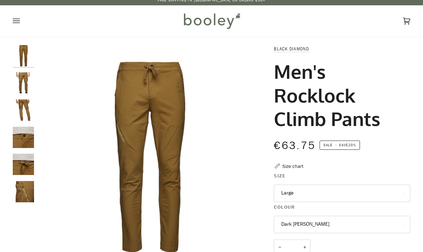
scroll to position [6, 0]
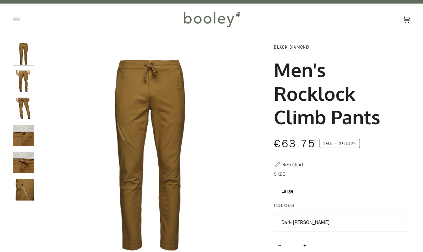
click at [20, 85] on img "Black Diamond Men's Rocklock Climb Pants Dark Curry - Booley Galway" at bounding box center [23, 80] width 21 height 21
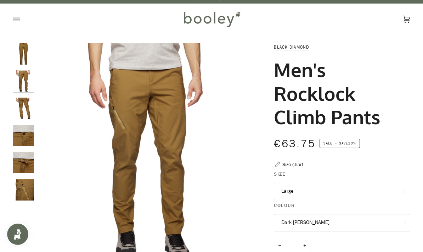
scroll to position [0, 0]
click at [22, 104] on img "Black Diamond Men's Rocklock Climb Pants Dark Curry - Booley Galway" at bounding box center [23, 107] width 21 height 21
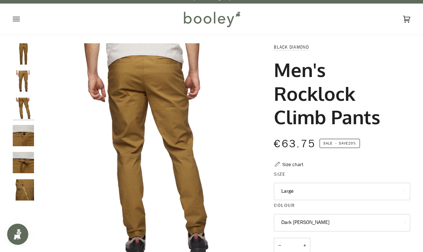
click at [23, 145] on img "Black Diamond Men's Rocklock Climb Pants Dark Curry - Booley Galway" at bounding box center [23, 135] width 21 height 21
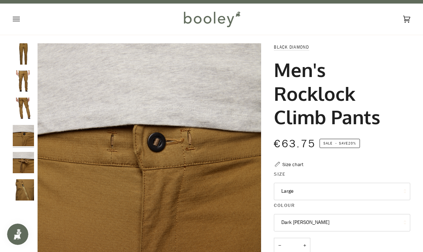
click at [22, 166] on img "Black Diamond Men's Rocklock Climb Pants Dark Curry - Booley Galway" at bounding box center [23, 162] width 21 height 21
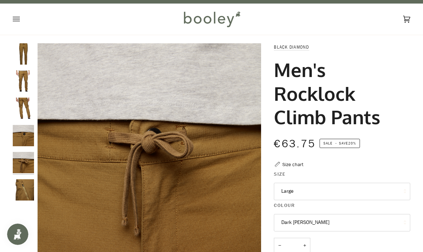
click at [26, 186] on img "Black Diamond Men's Rocklock Climb Pants Dark Curry - Booley Galway" at bounding box center [23, 189] width 21 height 21
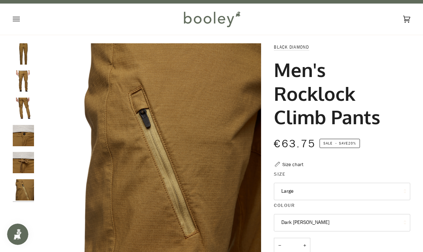
click at [378, 188] on button "Large" at bounding box center [342, 191] width 136 height 17
click at [367, 208] on link "Large" at bounding box center [342, 209] width 136 height 18
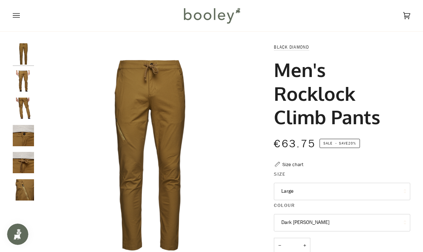
scroll to position [35, 0]
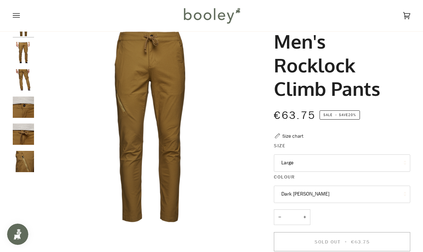
click at [365, 192] on button "Dark Curry" at bounding box center [342, 193] width 136 height 17
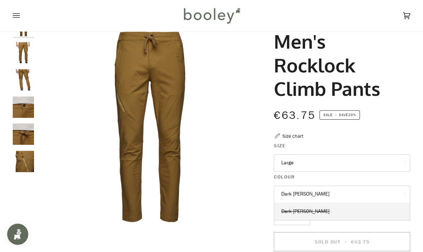
click at [371, 197] on button "Dark Curry" at bounding box center [342, 193] width 136 height 17
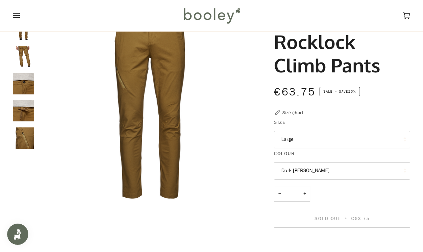
scroll to position [0, 0]
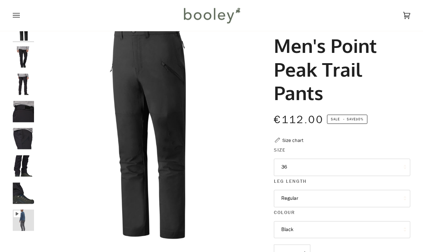
scroll to position [35, 0]
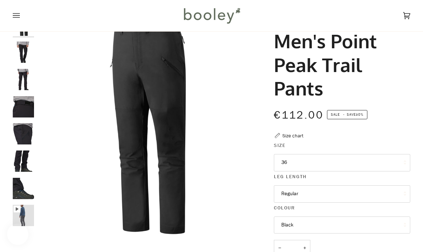
click at [18, 55] on img "Patagonia Men's Point Peak Trail Pants Black - Booley Galway" at bounding box center [23, 51] width 21 height 21
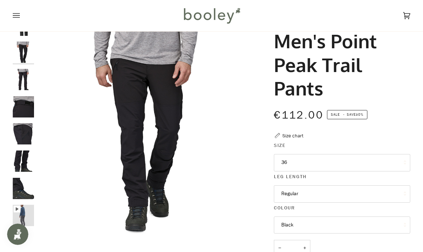
click at [21, 77] on img "Patagonia Men's Point Peak Trail Pants Black - Booley Galway" at bounding box center [23, 79] width 21 height 21
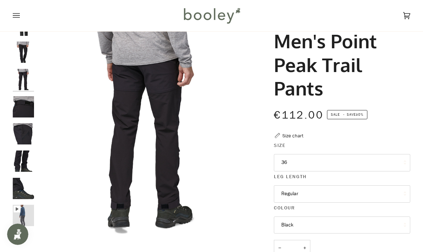
click at [25, 113] on img "Patagonia Men's Point Peak Trail Pants Black - Booley Galway" at bounding box center [23, 106] width 21 height 21
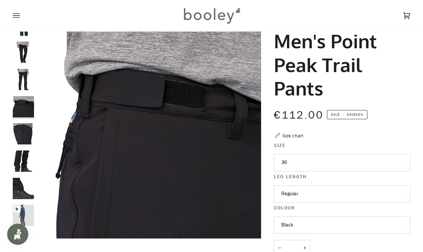
click at [23, 137] on img "Patagonia Men's Point Peak Trail Pants Black - Booley Galway" at bounding box center [23, 133] width 21 height 21
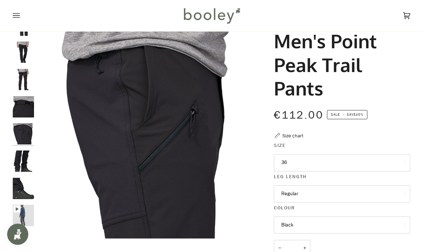
click at [23, 154] on img "Patagonia Men's Point Peak Trail Pants Black - Booley Galway" at bounding box center [23, 160] width 21 height 21
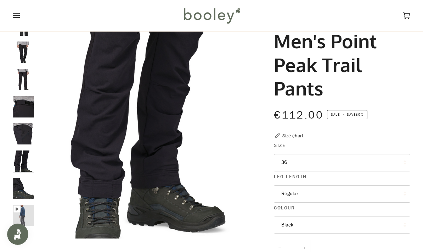
click at [28, 186] on img "Patagonia Men's Point Peak Trail Pants Black - Booley Galway" at bounding box center [23, 188] width 21 height 21
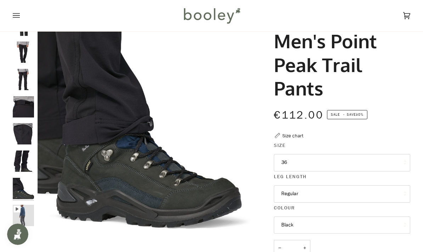
click at [24, 207] on img "Patagonia Men's Point Peak Trail Pants - Booley Galway" at bounding box center [23, 215] width 21 height 21
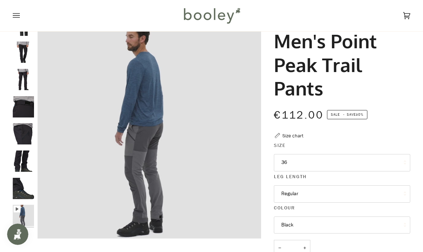
click at [367, 191] on button "Regular" at bounding box center [342, 193] width 136 height 17
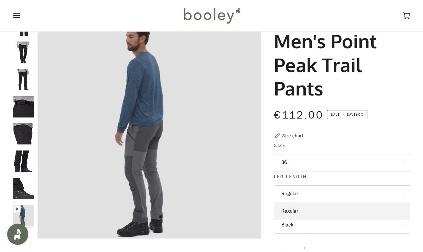
click at [357, 208] on link "Regular" at bounding box center [342, 211] width 136 height 18
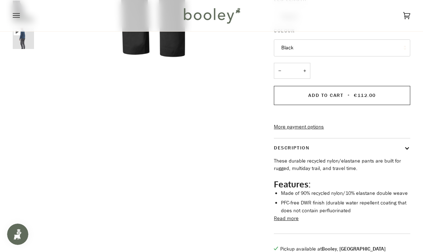
scroll to position [220, 0]
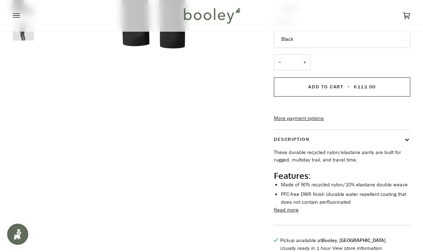
click at [296, 214] on button "Read more" at bounding box center [286, 210] width 25 height 8
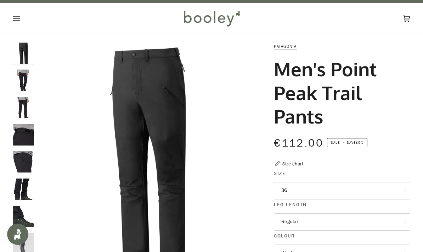
scroll to position [10, 0]
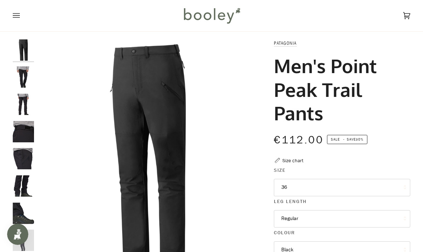
click at [21, 60] on img "Patagonia Men's Point Peak Trail Pants Black - Booley Galway" at bounding box center [23, 49] width 21 height 21
click at [21, 50] on img "Patagonia Men's Point Peak Trail Pants Black - Booley Galway" at bounding box center [23, 49] width 21 height 21
click at [25, 82] on img "Patagonia Men's Point Peak Trail Pants Black - Booley Galway" at bounding box center [23, 76] width 21 height 21
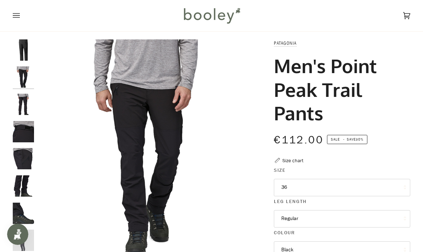
click at [23, 99] on img "Patagonia Men's Point Peak Trail Pants Black - Booley Galway" at bounding box center [23, 104] width 21 height 21
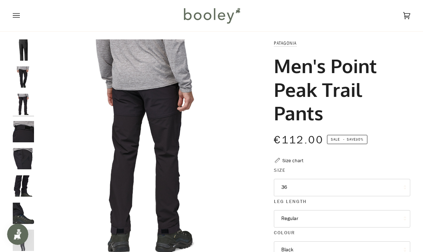
click at [26, 127] on img "Patagonia Men's Point Peak Trail Pants Black - Booley Galway" at bounding box center [23, 131] width 21 height 21
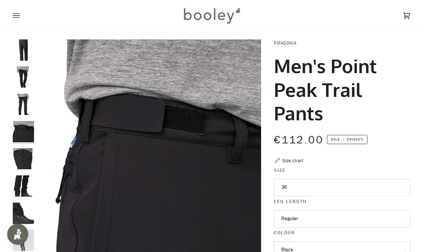
click at [27, 157] on img "Patagonia Men's Point Peak Trail Pants Black - Booley Galway" at bounding box center [23, 158] width 21 height 21
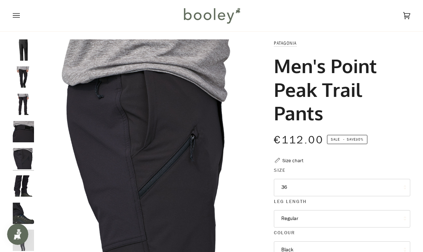
click at [28, 189] on img "Patagonia Men's Point Peak Trail Pants Black - Booley Galway" at bounding box center [23, 185] width 21 height 21
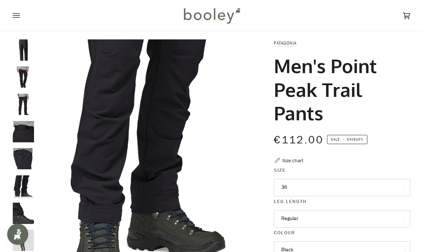
click at [23, 134] on img "Patagonia Men's Point Peak Trail Pants Black - Booley Galway" at bounding box center [23, 131] width 21 height 21
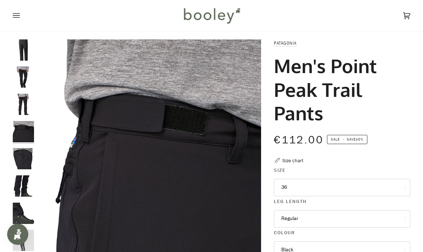
click at [20, 108] on img "Patagonia Men's Point Peak Trail Pants Black - Booley Galway" at bounding box center [23, 104] width 21 height 21
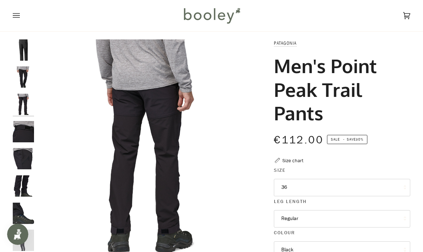
click at [16, 78] on img "Patagonia Men's Point Peak Trail Pants Black - Booley Galway" at bounding box center [23, 76] width 21 height 21
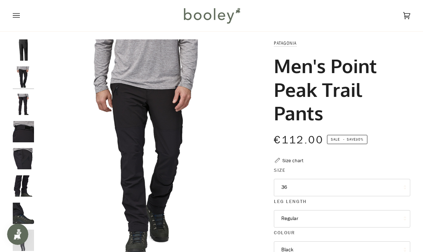
click at [20, 44] on img "Patagonia Men's Point Peak Trail Pants Black - Booley Galway" at bounding box center [23, 49] width 21 height 21
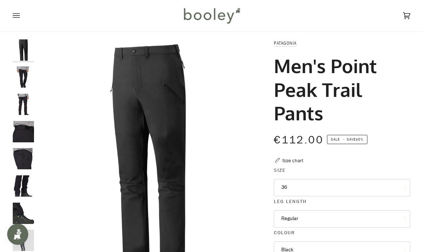
click at [20, 167] on img "Patagonia Men's Point Peak Trail Pants Black - Booley Galway" at bounding box center [23, 158] width 21 height 21
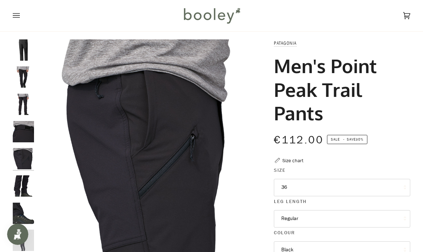
click at [19, 188] on img "Patagonia Men's Point Peak Trail Pants Black - Booley Galway" at bounding box center [23, 185] width 21 height 21
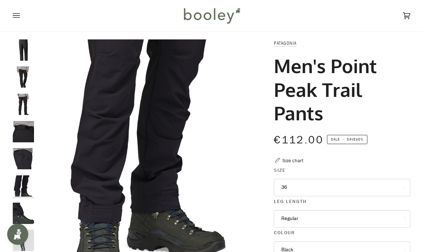
click at [23, 239] on img "Patagonia Men's Point Peak Trail Pants - Booley Galway" at bounding box center [23, 239] width 21 height 21
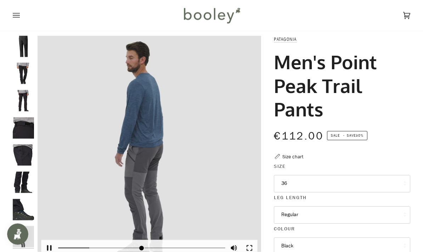
scroll to position [15, 0]
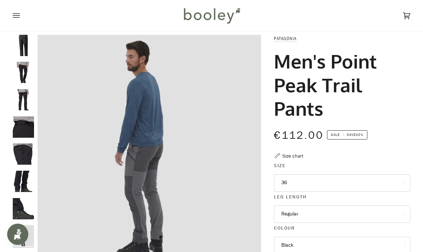
click at [366, 181] on button "36" at bounding box center [342, 182] width 136 height 17
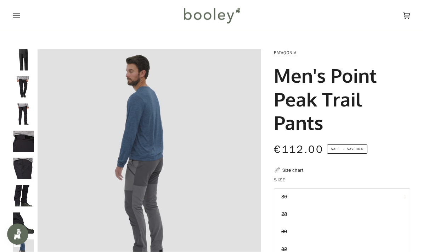
scroll to position [0, 0]
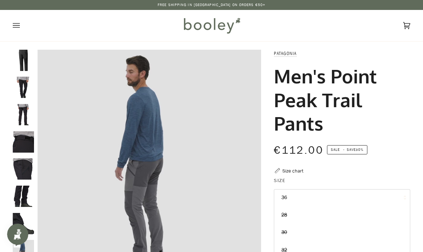
click at [17, 58] on img "Patagonia Men's Point Peak Trail Pants Black - Booley Galway" at bounding box center [23, 60] width 21 height 21
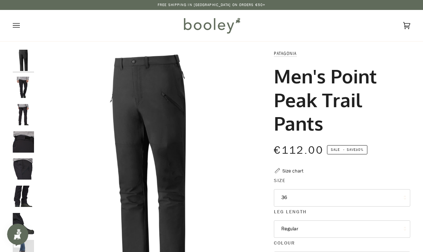
type input "*****"
